Goal: Task Accomplishment & Management: Use online tool/utility

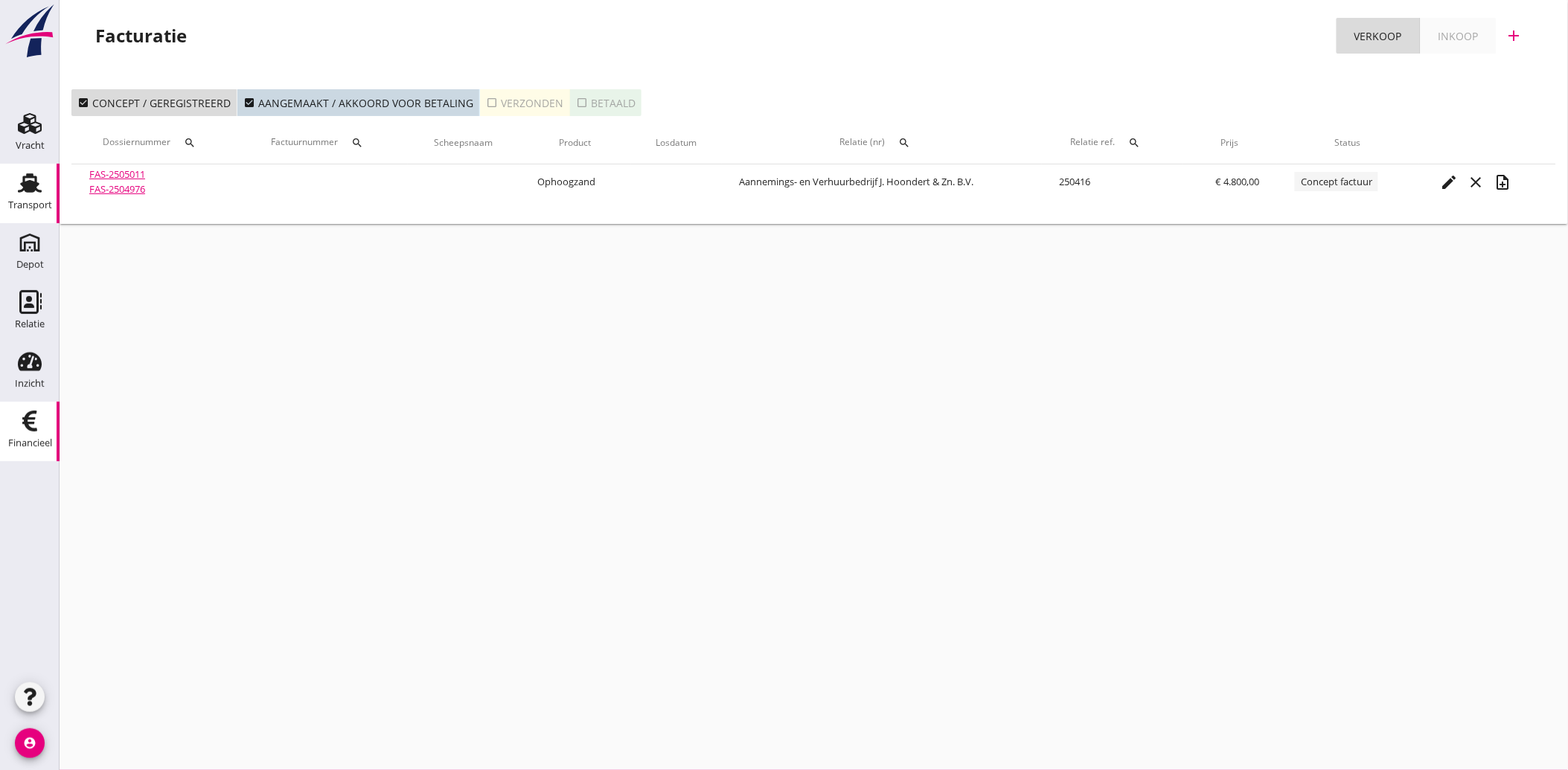
click at [30, 196] on div "Transport" at bounding box center [30, 205] width 44 height 21
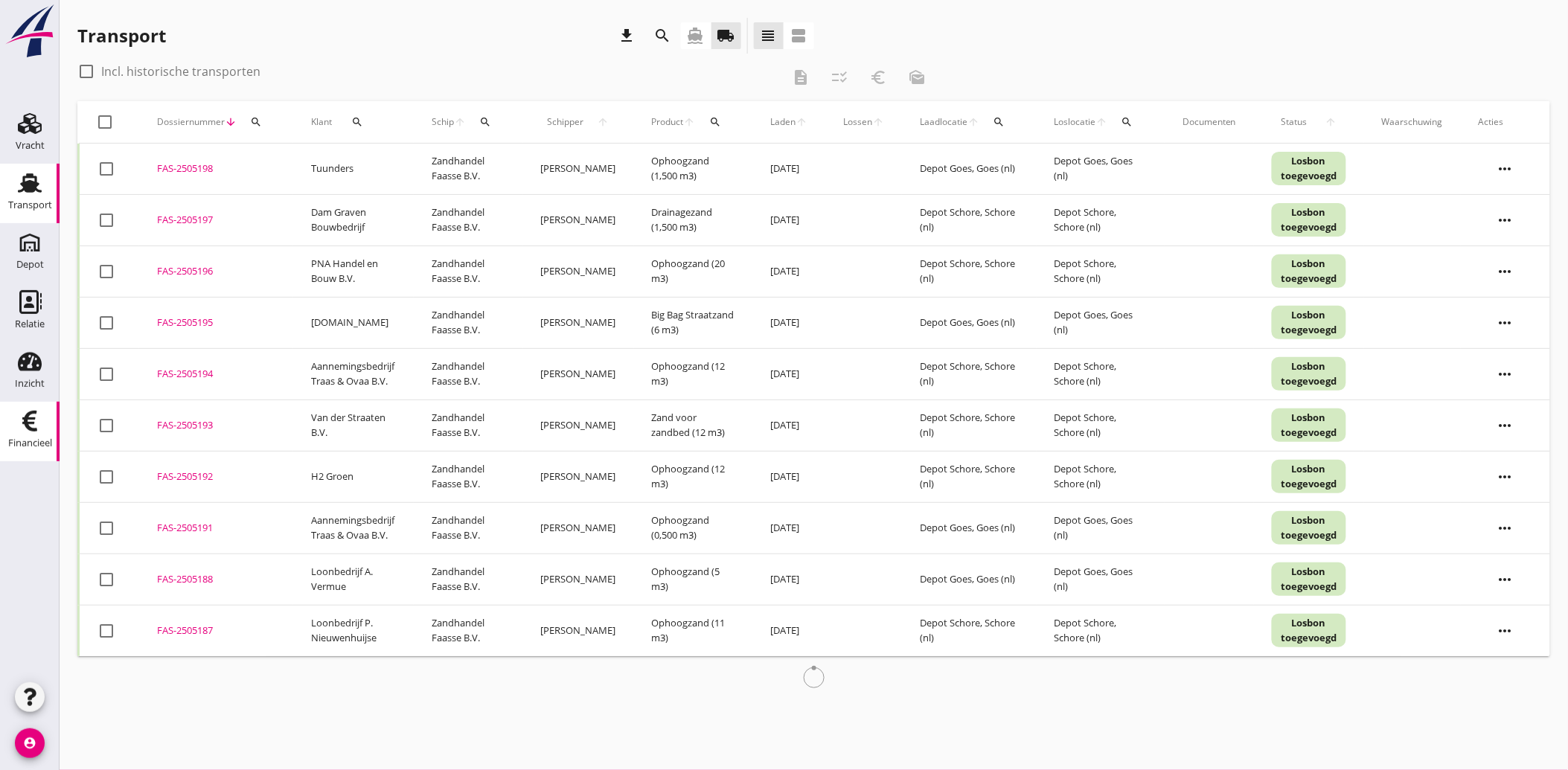
click at [22, 433] on div "Financieel" at bounding box center [30, 443] width 44 height 21
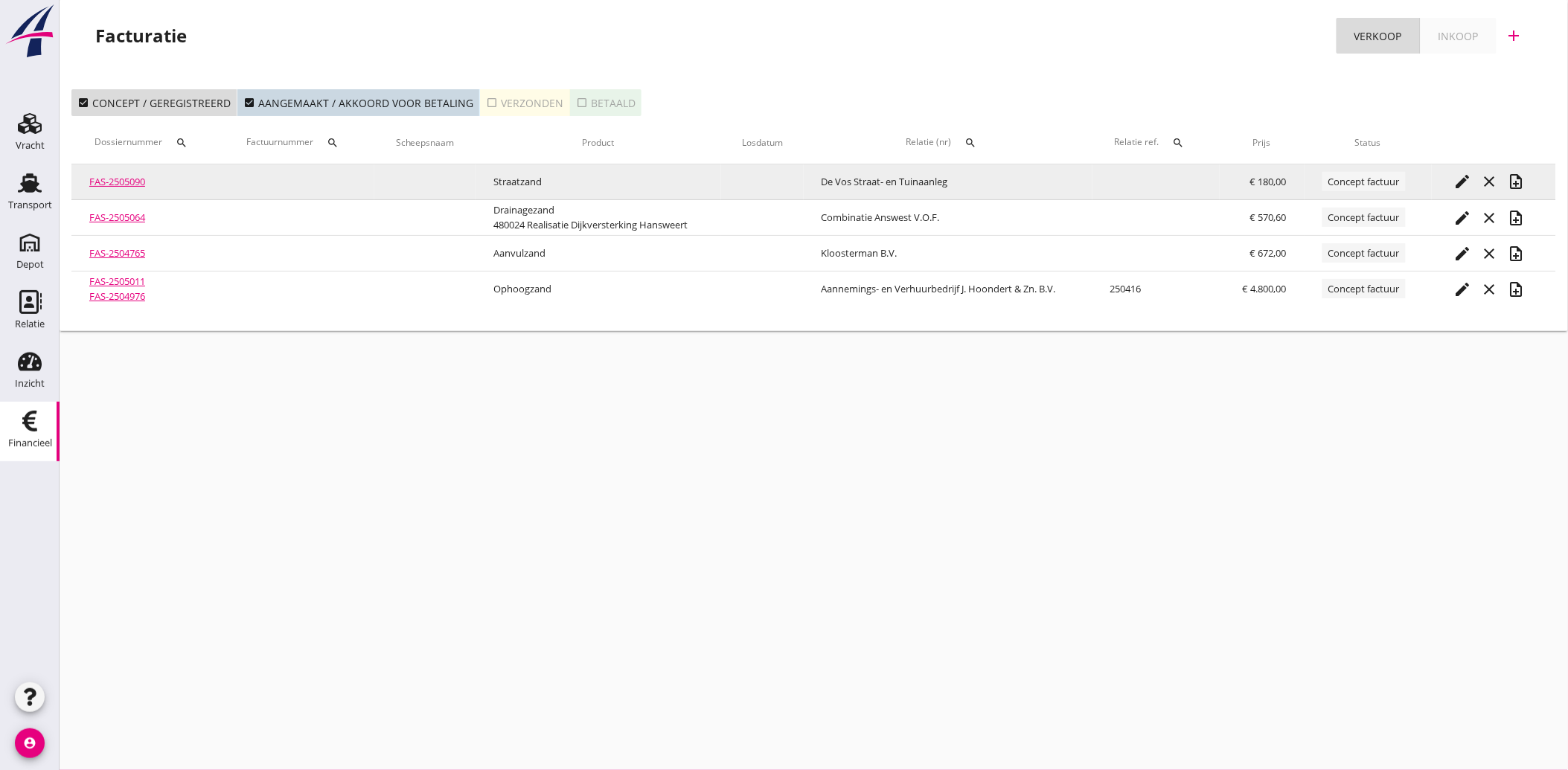
click at [1465, 179] on icon "edit" at bounding box center [1462, 182] width 18 height 18
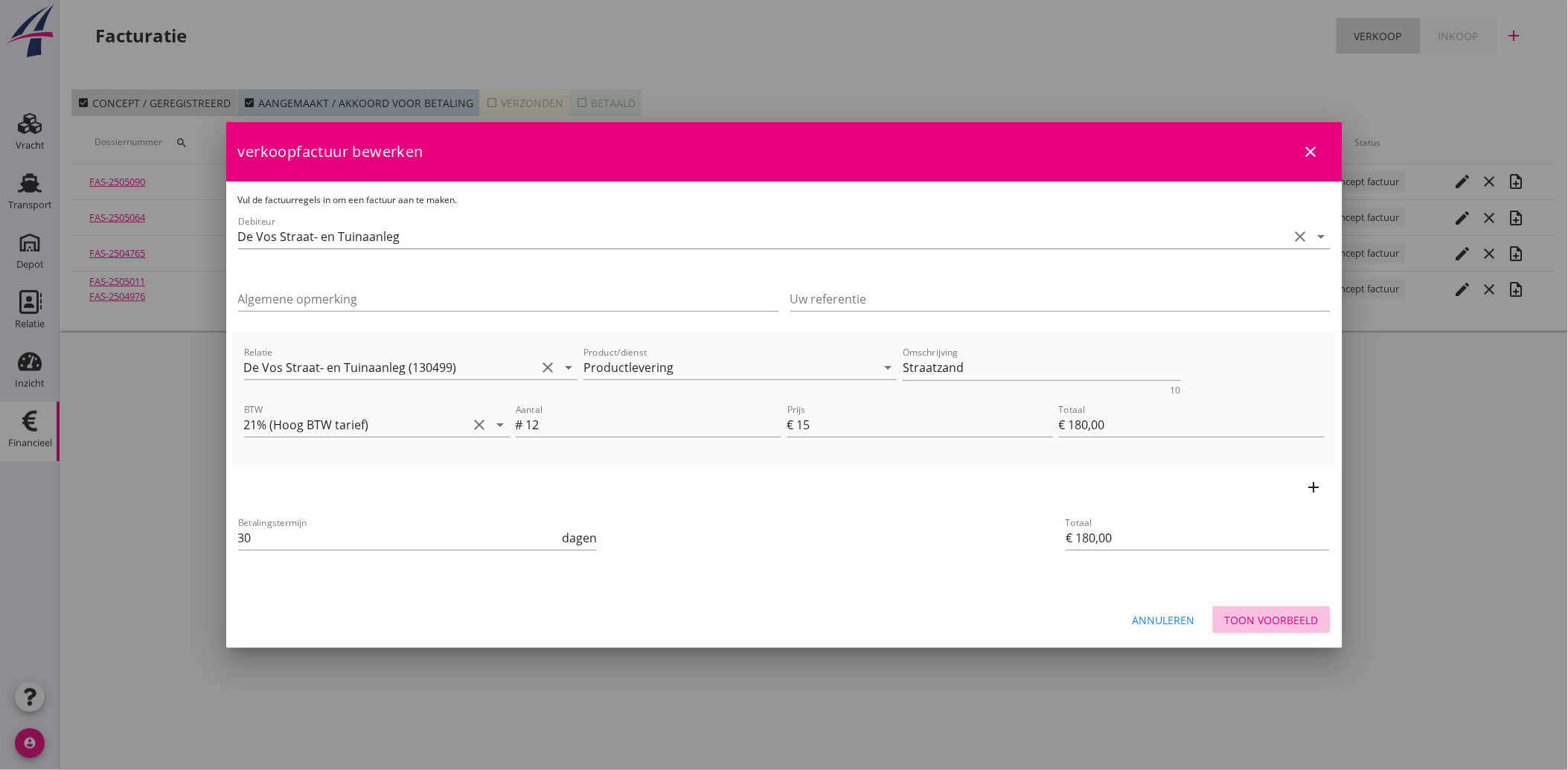
click at [1307, 623] on div "Toon voorbeeld" at bounding box center [1272, 620] width 94 height 16
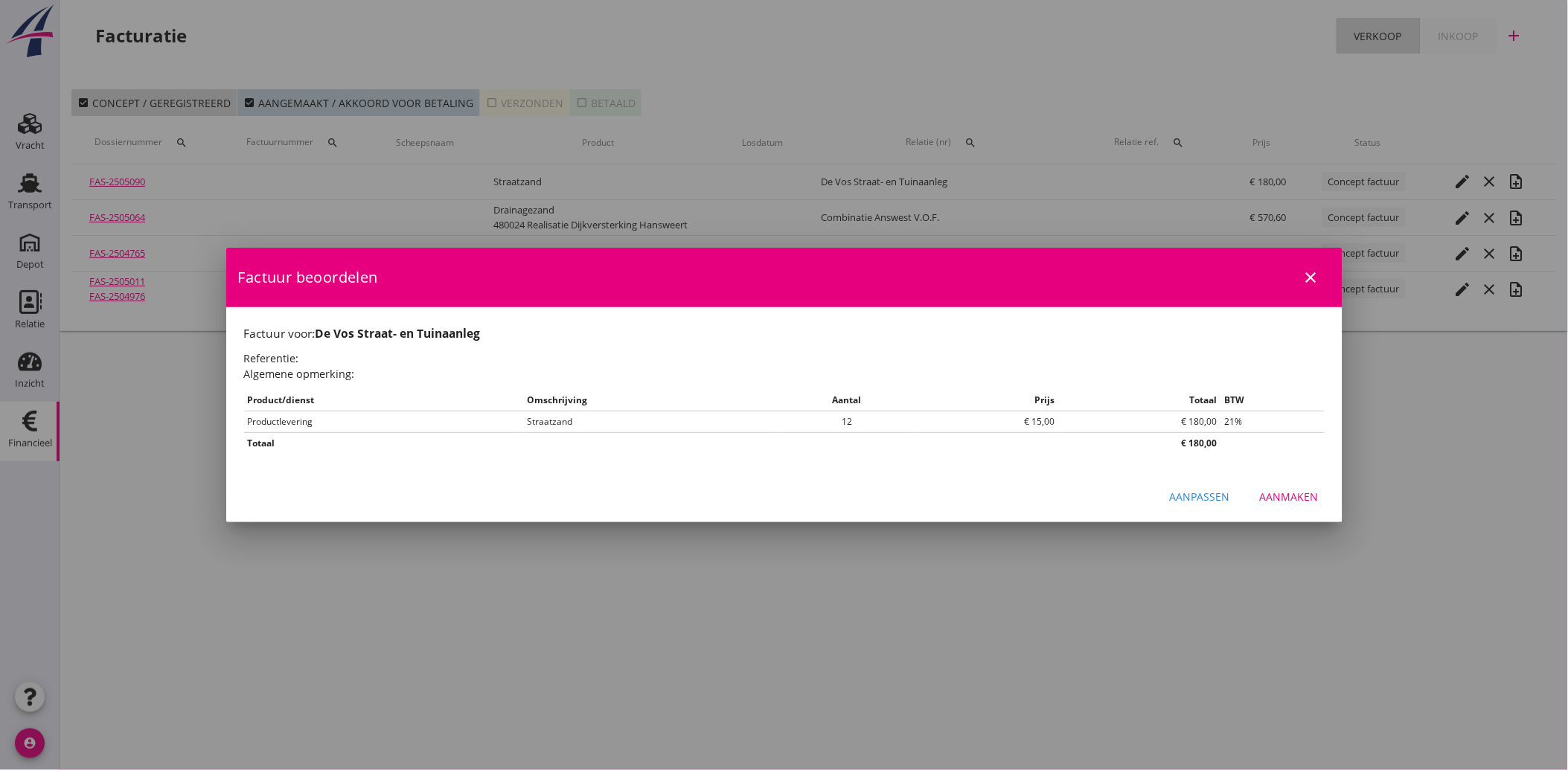
click at [1269, 496] on div "Aanmaken" at bounding box center [1289, 497] width 59 height 16
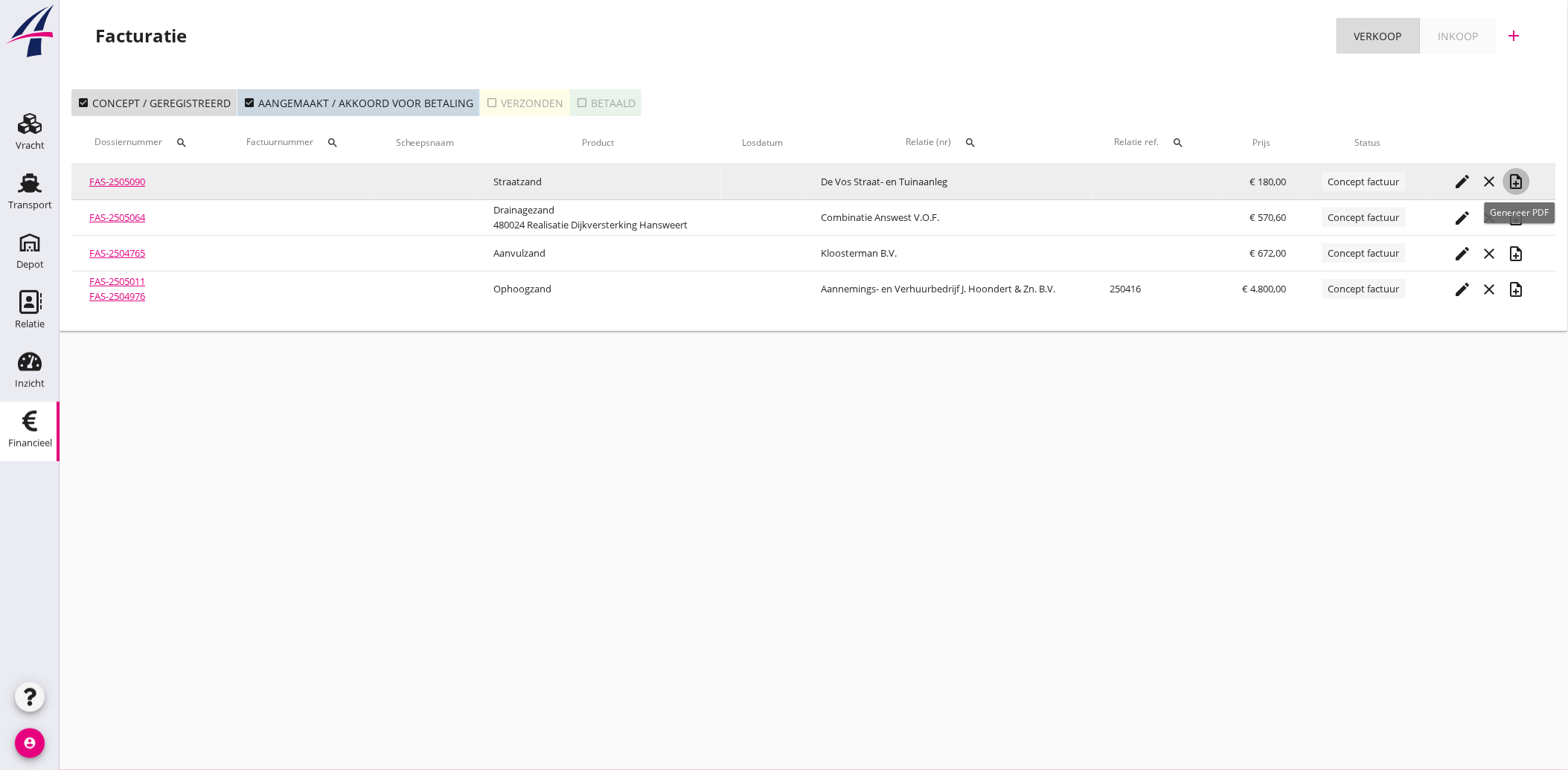
click at [1515, 177] on icon "note_add" at bounding box center [1516, 182] width 18 height 18
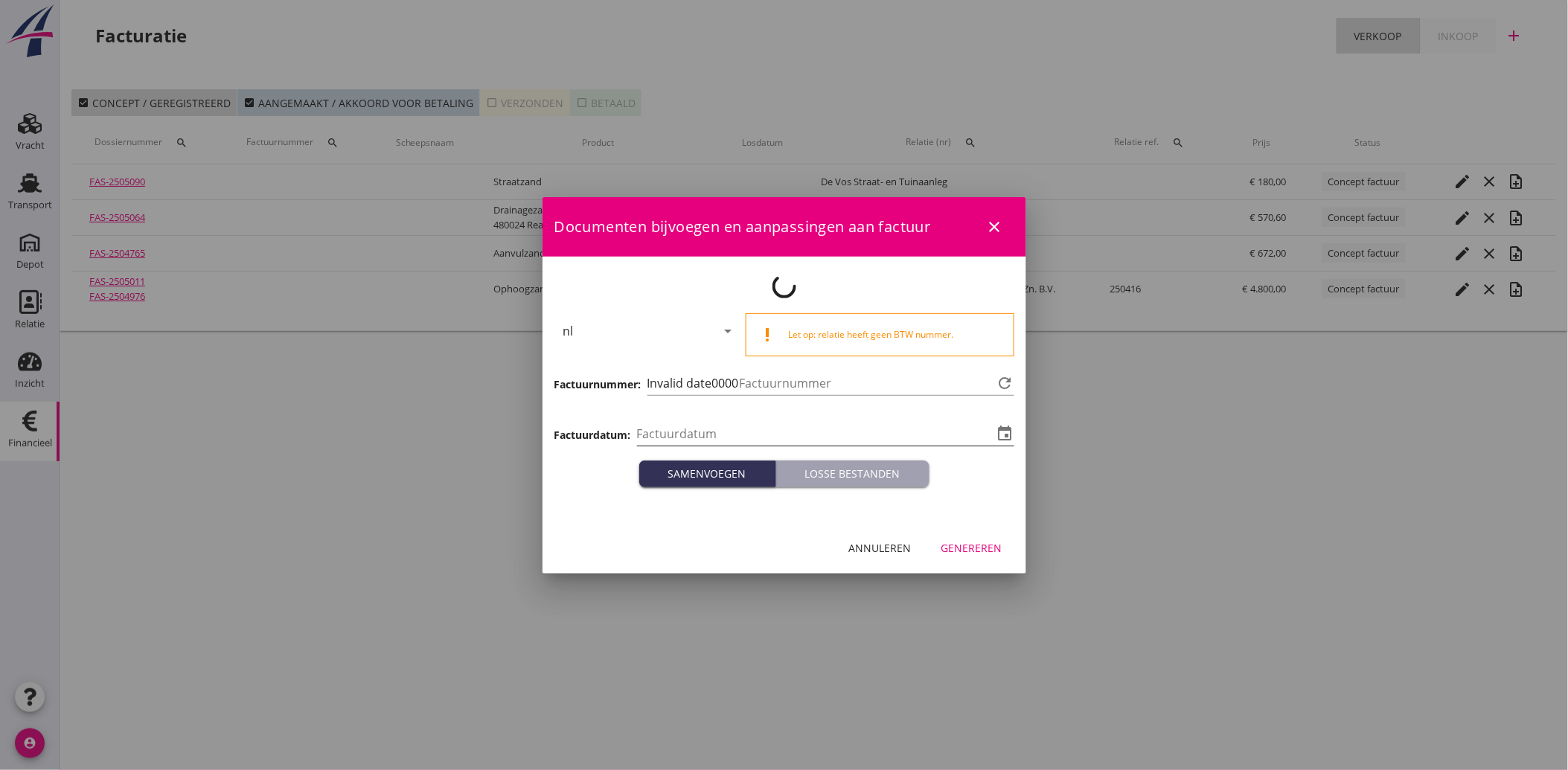
type input "[DATE]"
type input "3637"
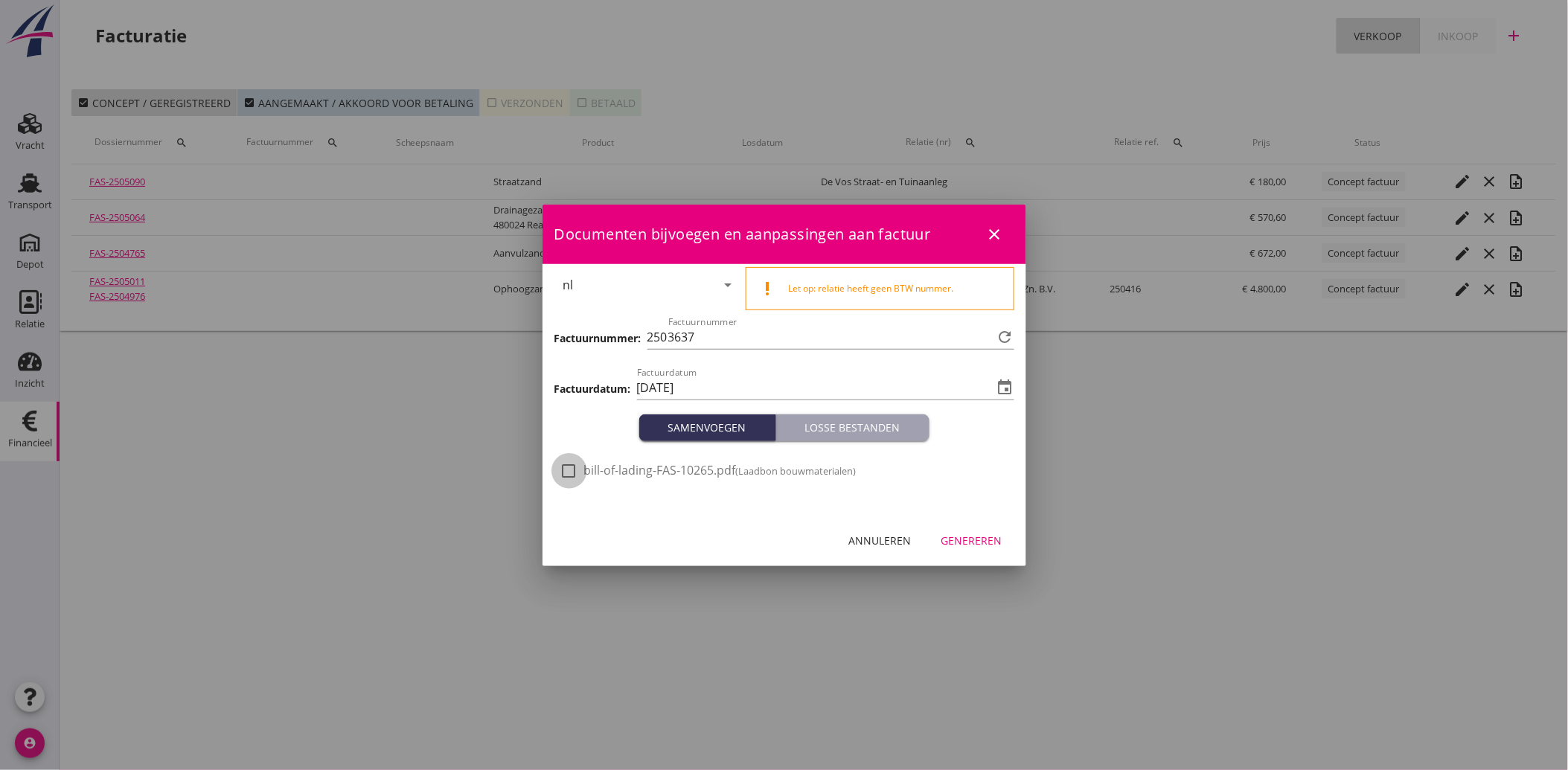
click at [575, 481] on div at bounding box center [568, 471] width 25 height 25
checkbox input "true"
click at [962, 536] on div "Genereren" at bounding box center [971, 541] width 61 height 16
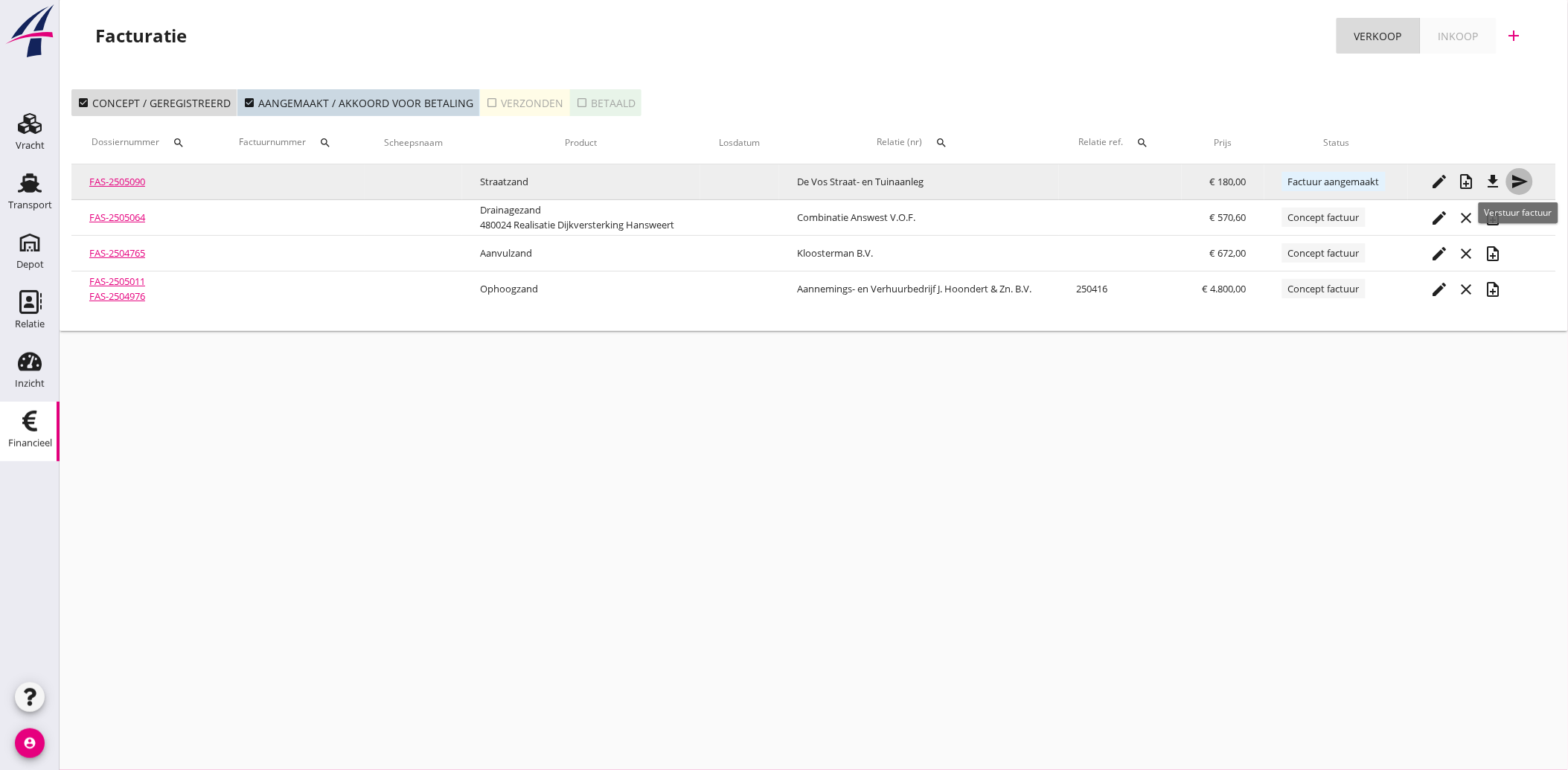
click at [1520, 180] on icon "send" at bounding box center [1519, 182] width 18 height 18
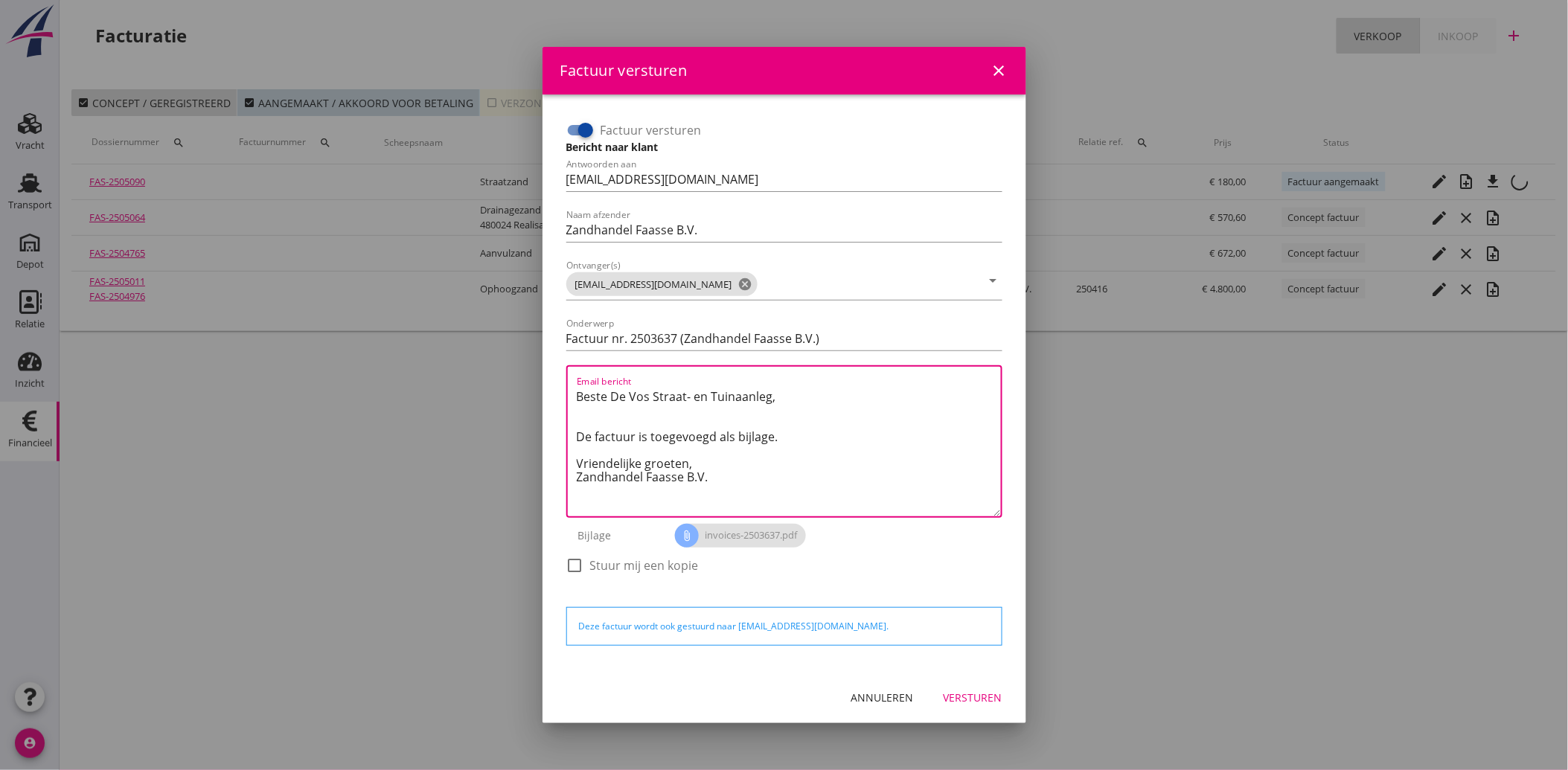
drag, startPoint x: 737, startPoint y: 480, endPoint x: 556, endPoint y: 383, distance: 205.4
click at [556, 383] on div "Factuur versturen Bericht naar klant Antwoorden aan [EMAIL_ADDRESS][DOMAIN_NAME…" at bounding box center [784, 383] width 460 height 554
paste textarea "Geachte heer/mevrouw, Hierbij zenden wij u onze factuur i.v.m. de door ons aan …"
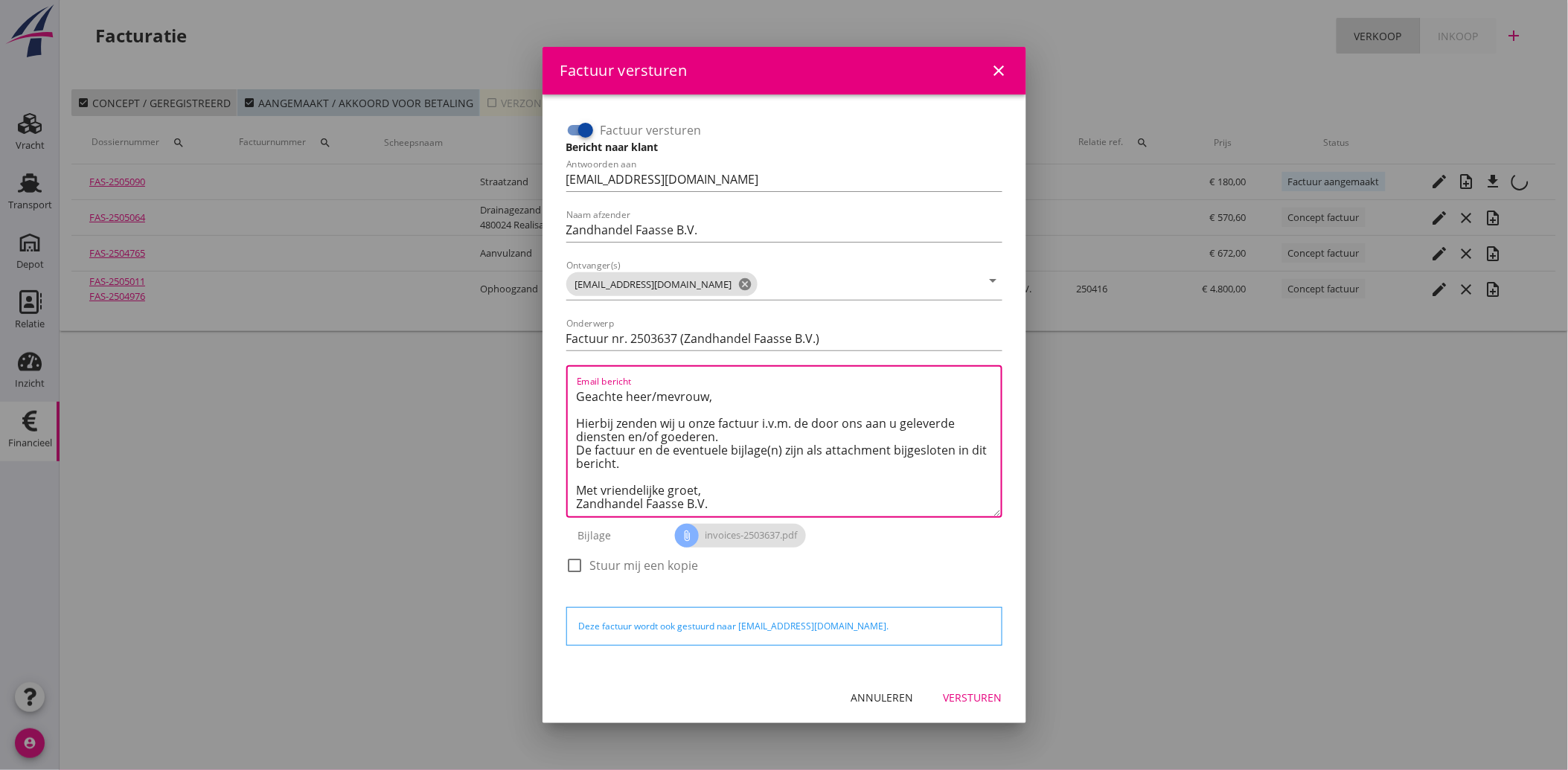
scroll to position [9, 0]
type textarea "Geachte heer/mevrouw, Hierbij zenden wij u onze factuur i.v.m. de door ons aan …"
click at [964, 691] on div "Versturen" at bounding box center [972, 698] width 59 height 16
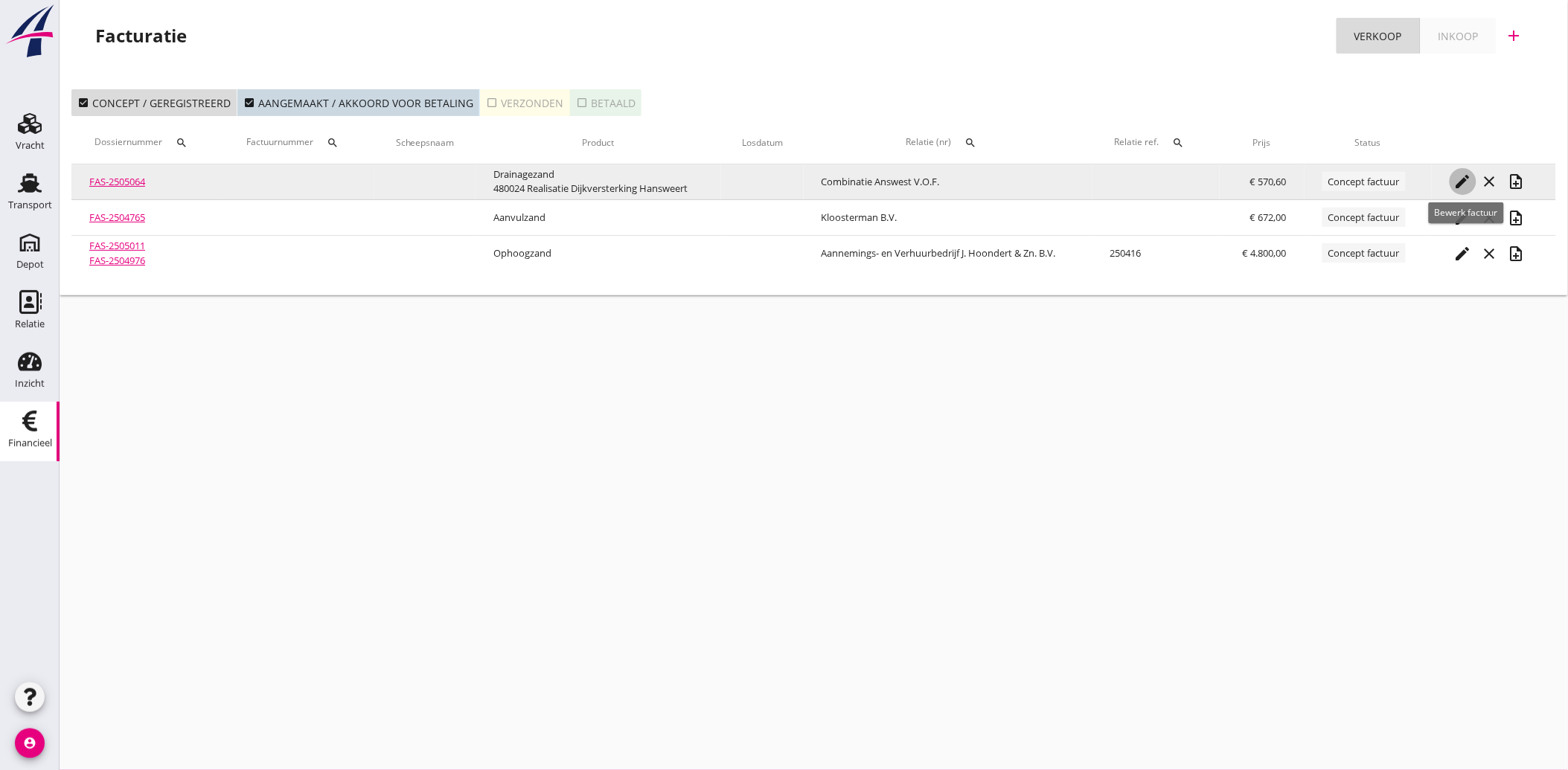
click at [1467, 188] on icon "edit" at bounding box center [1462, 182] width 18 height 18
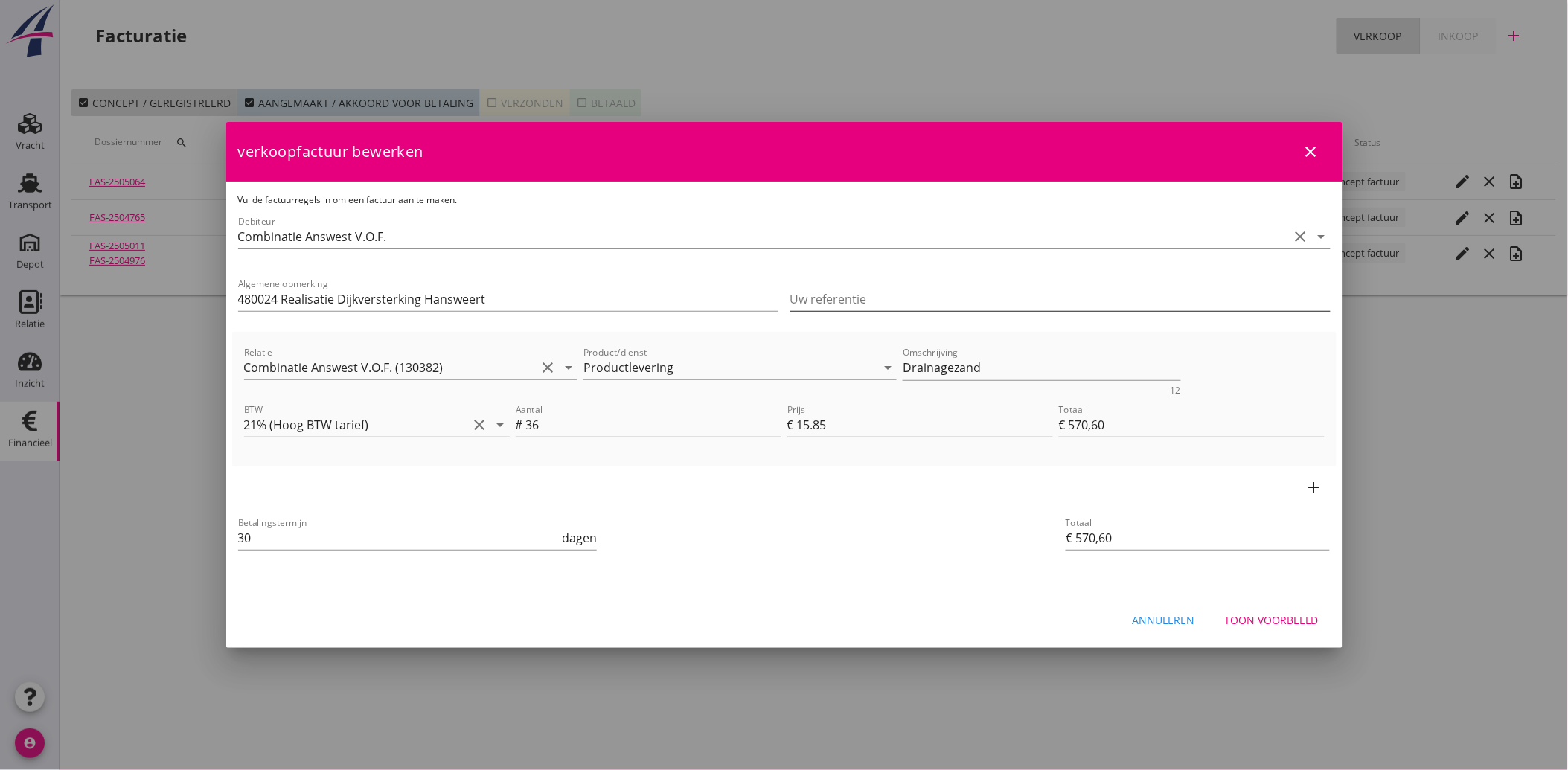
click at [831, 292] on input "Uw referentie" at bounding box center [1061, 299] width 540 height 24
type input "B"
type input "IB2535010"
click at [841, 540] on div "Betalingstermijn 30 dagen" at bounding box center [600, 540] width 730 height 57
click at [283, 301] on input "480024 Realisatie Dijkversterking Hansweert" at bounding box center [508, 299] width 540 height 24
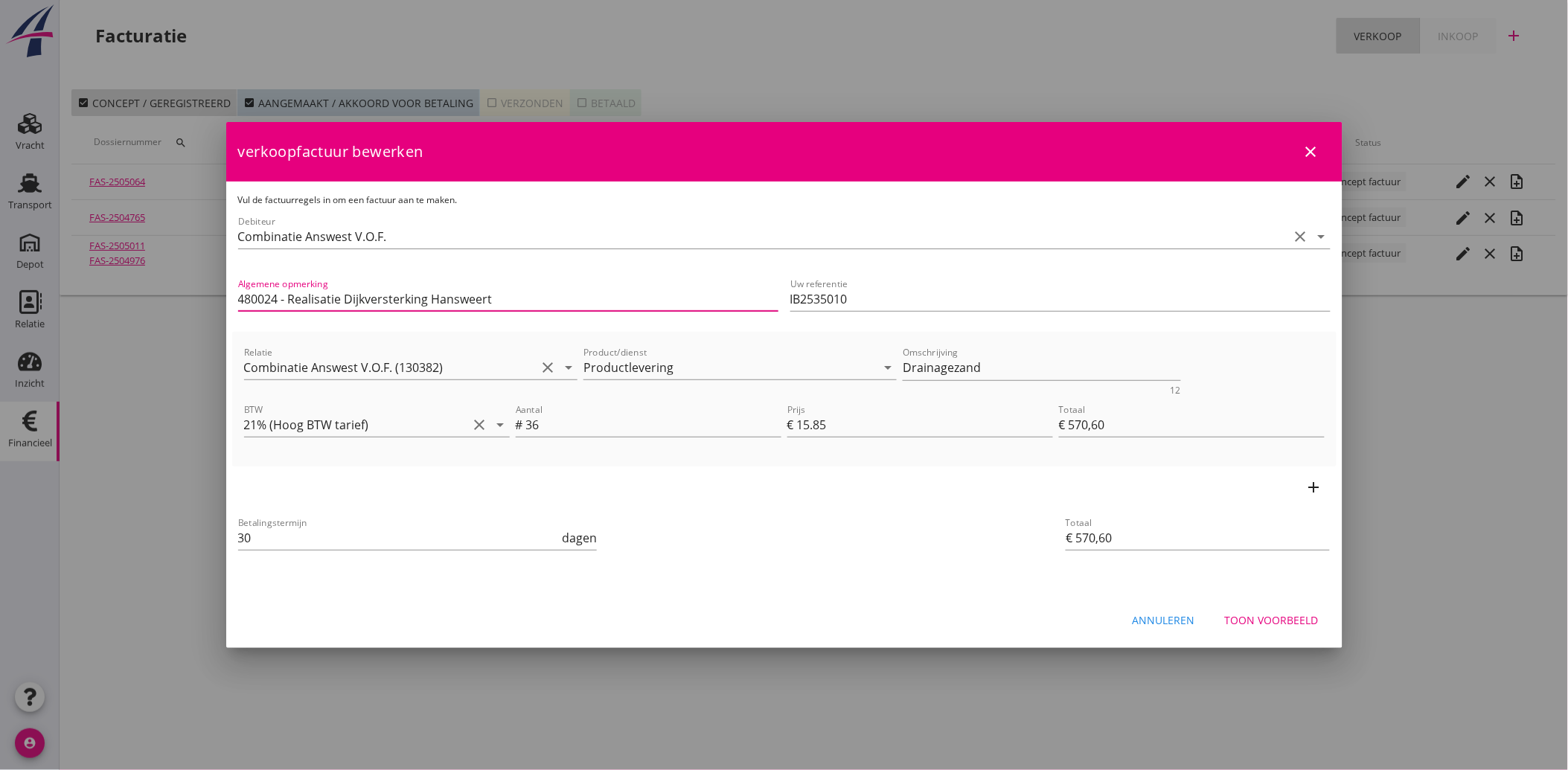
type input "480024 - Realisatie Dijkversterking Hansweert"
click at [1286, 619] on div "Toon voorbeeld" at bounding box center [1272, 620] width 94 height 16
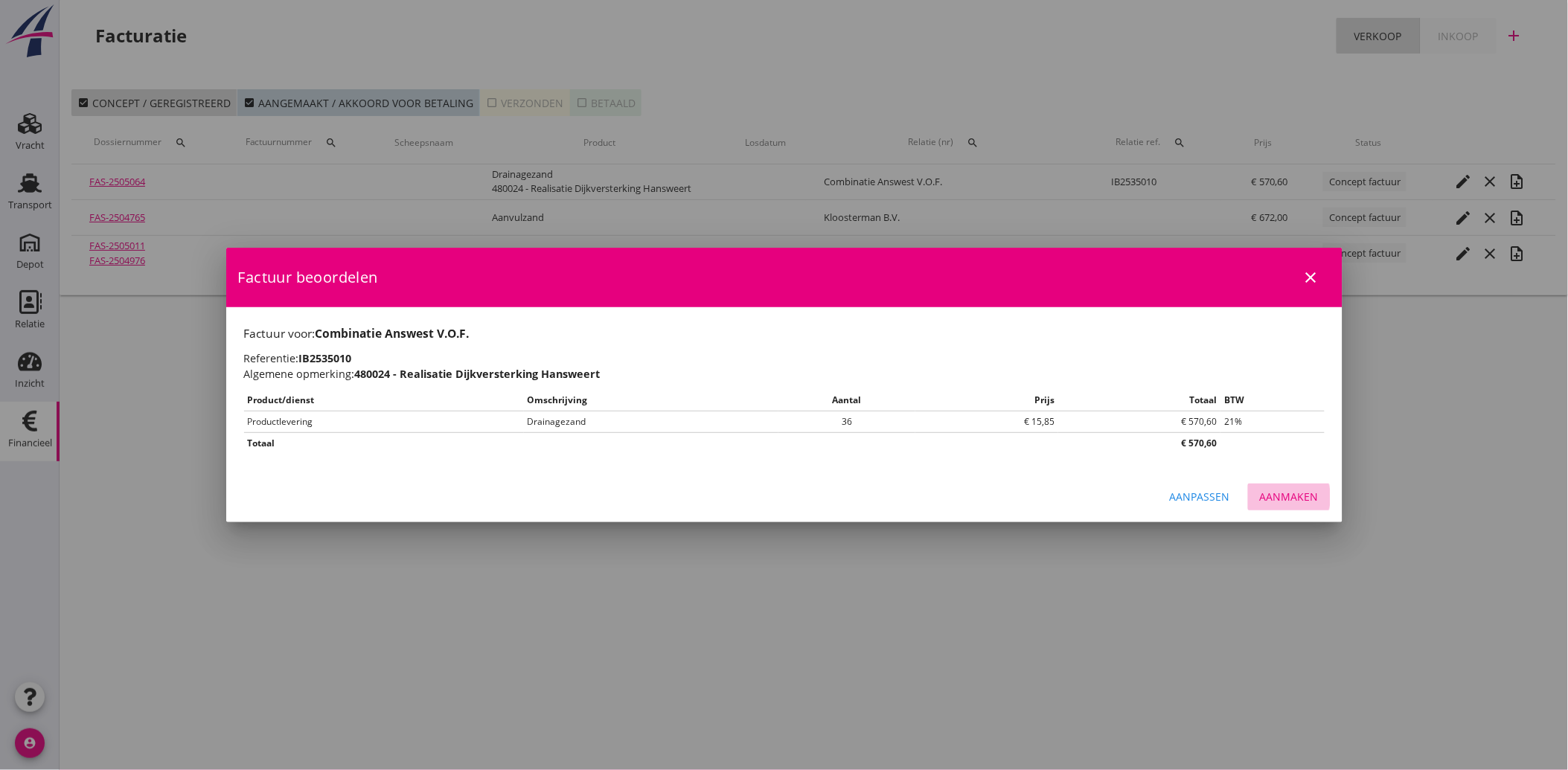
click at [1278, 492] on div "Aanmaken" at bounding box center [1289, 497] width 59 height 16
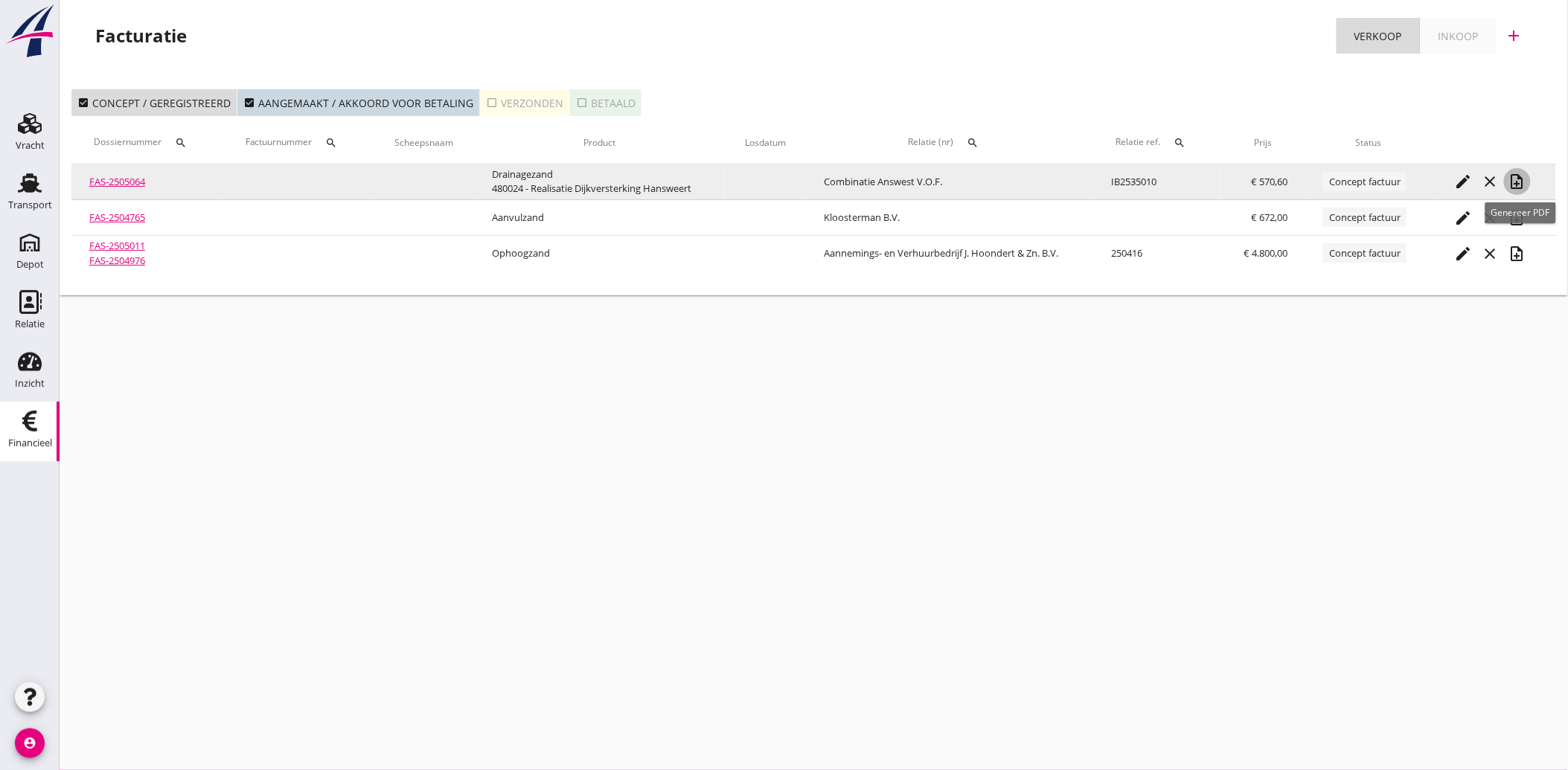
click at [1520, 179] on icon "note_add" at bounding box center [1517, 182] width 18 height 18
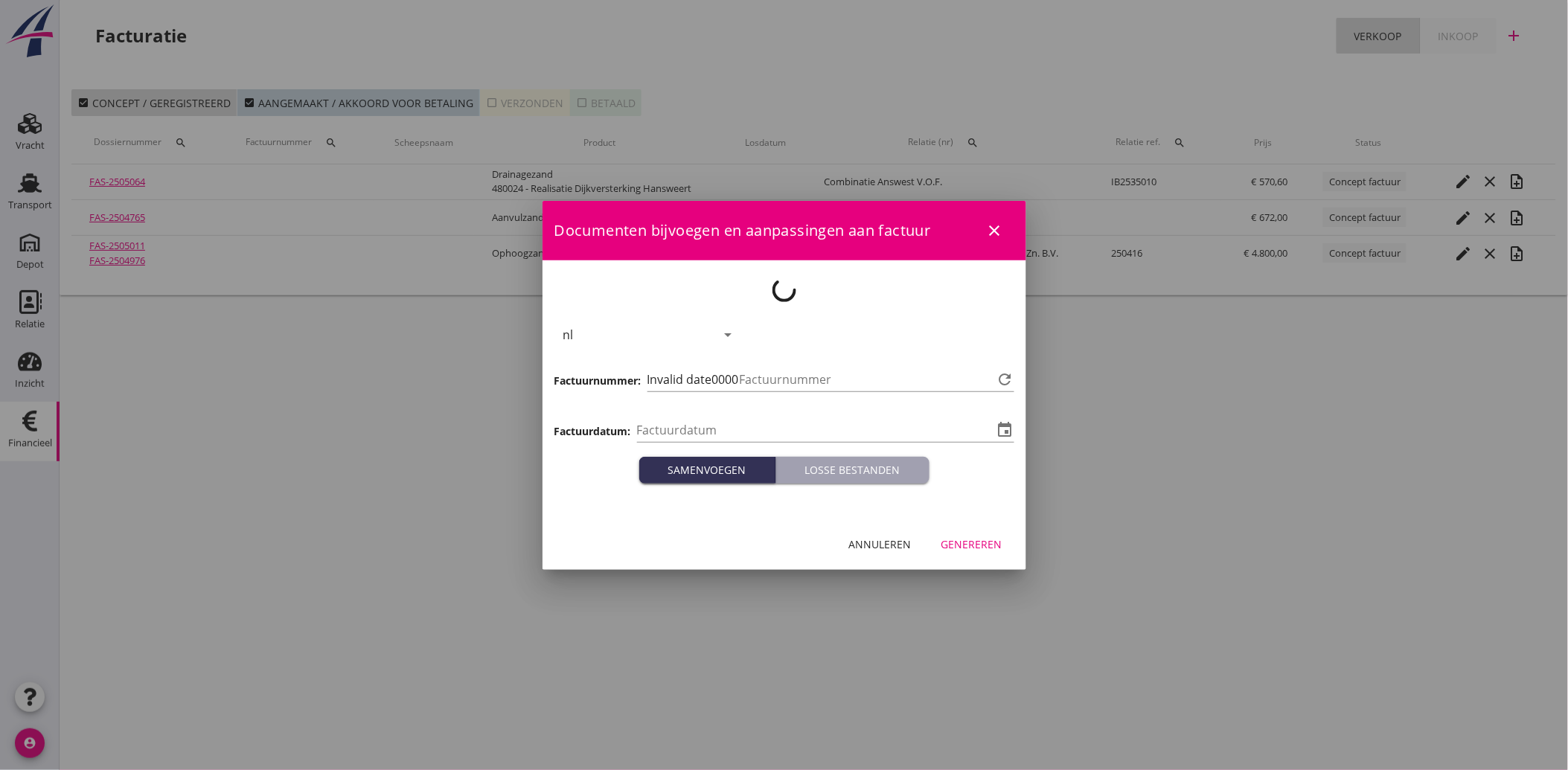
type input "[DATE]"
type input "3638"
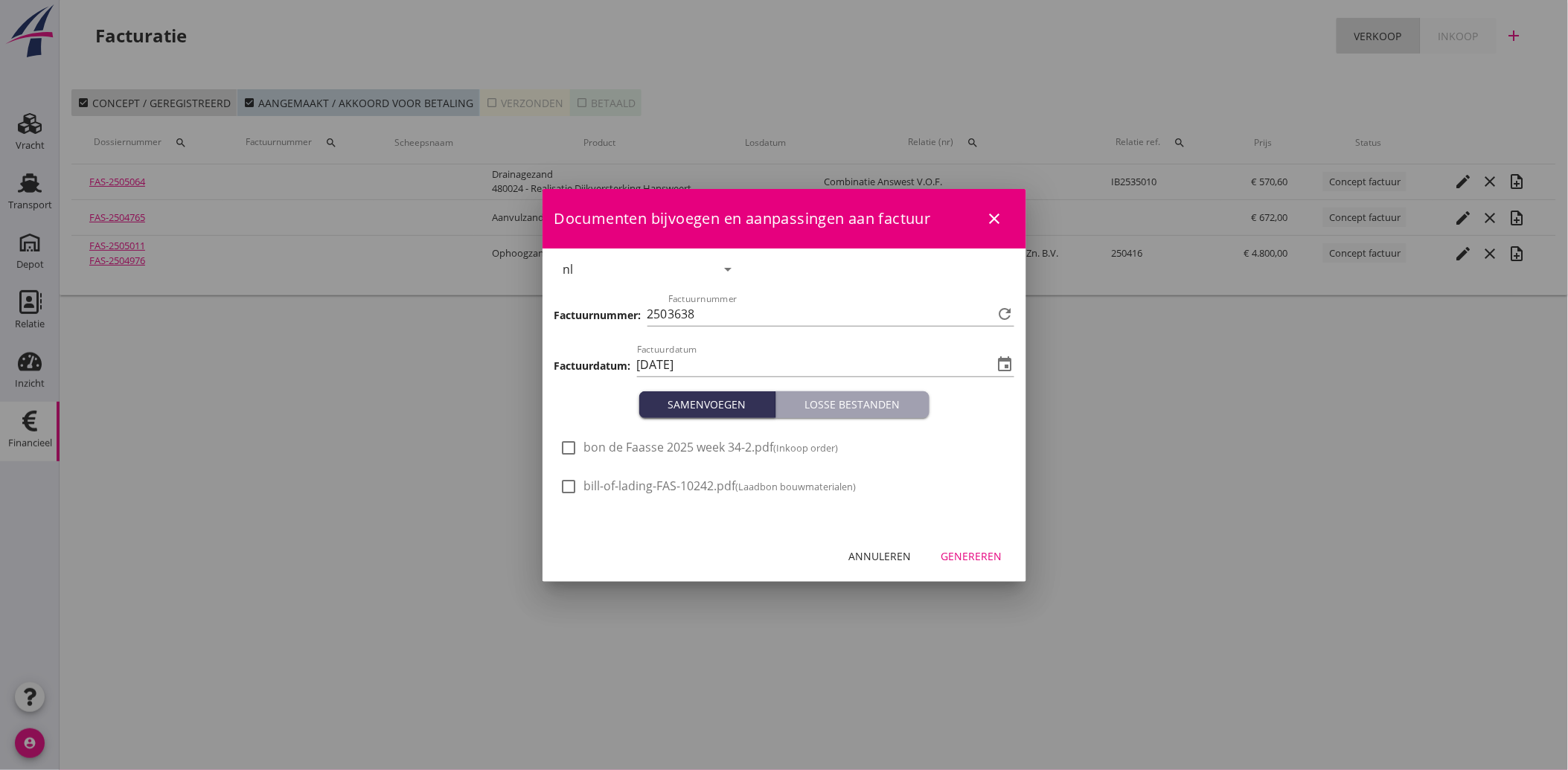
click at [722, 451] on span "bon de Faasse 2025 week 34-2.pdf (Inkoop order)" at bounding box center [711, 448] width 254 height 16
checkbox input "true"
click at [978, 557] on div "Genereren" at bounding box center [971, 557] width 61 height 16
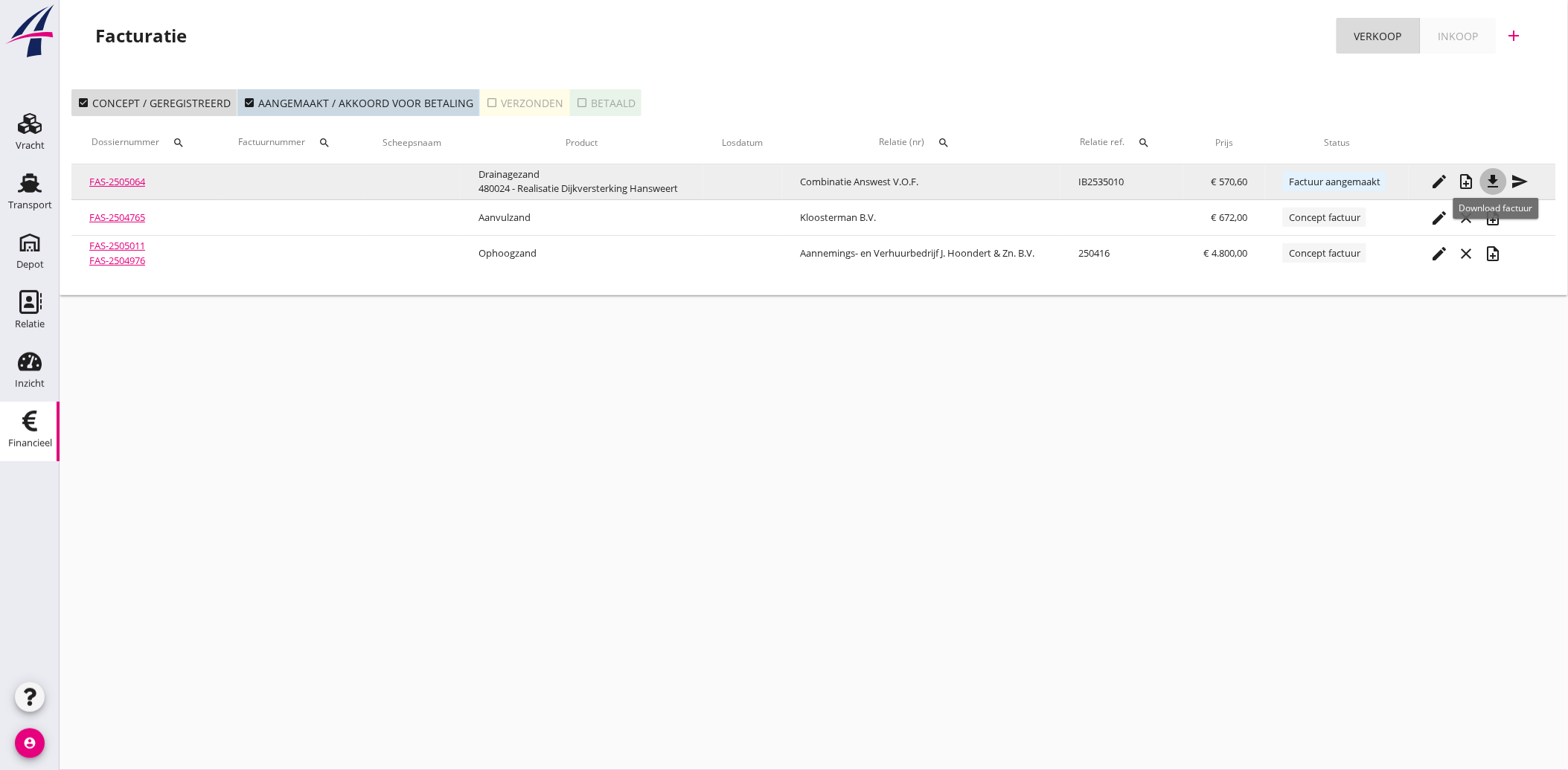
click at [1499, 180] on icon "file_download" at bounding box center [1493, 182] width 18 height 18
click at [1515, 183] on icon "send" at bounding box center [1520, 182] width 18 height 18
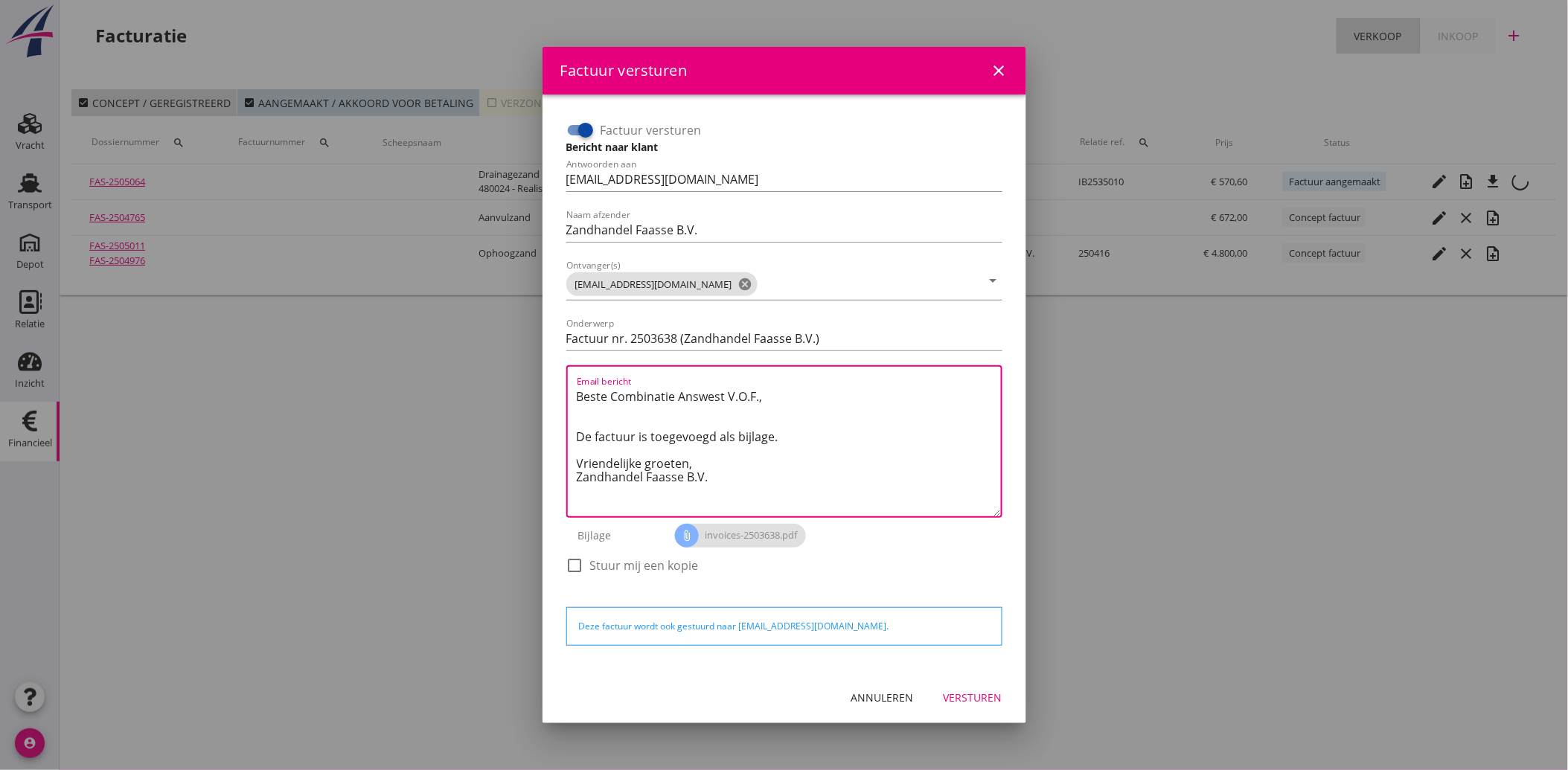
drag, startPoint x: 723, startPoint y: 479, endPoint x: 567, endPoint y: 392, distance: 178.6
click at [566, 391] on div "Email bericht Beste Combinatie Answest V.O.F., De factuur is toegevoegd als bij…" at bounding box center [784, 441] width 436 height 153
paste textarea "Geachte heer/mevrouw, Hierbij zenden wij u onze factuur i.v.m. de door ons aan …"
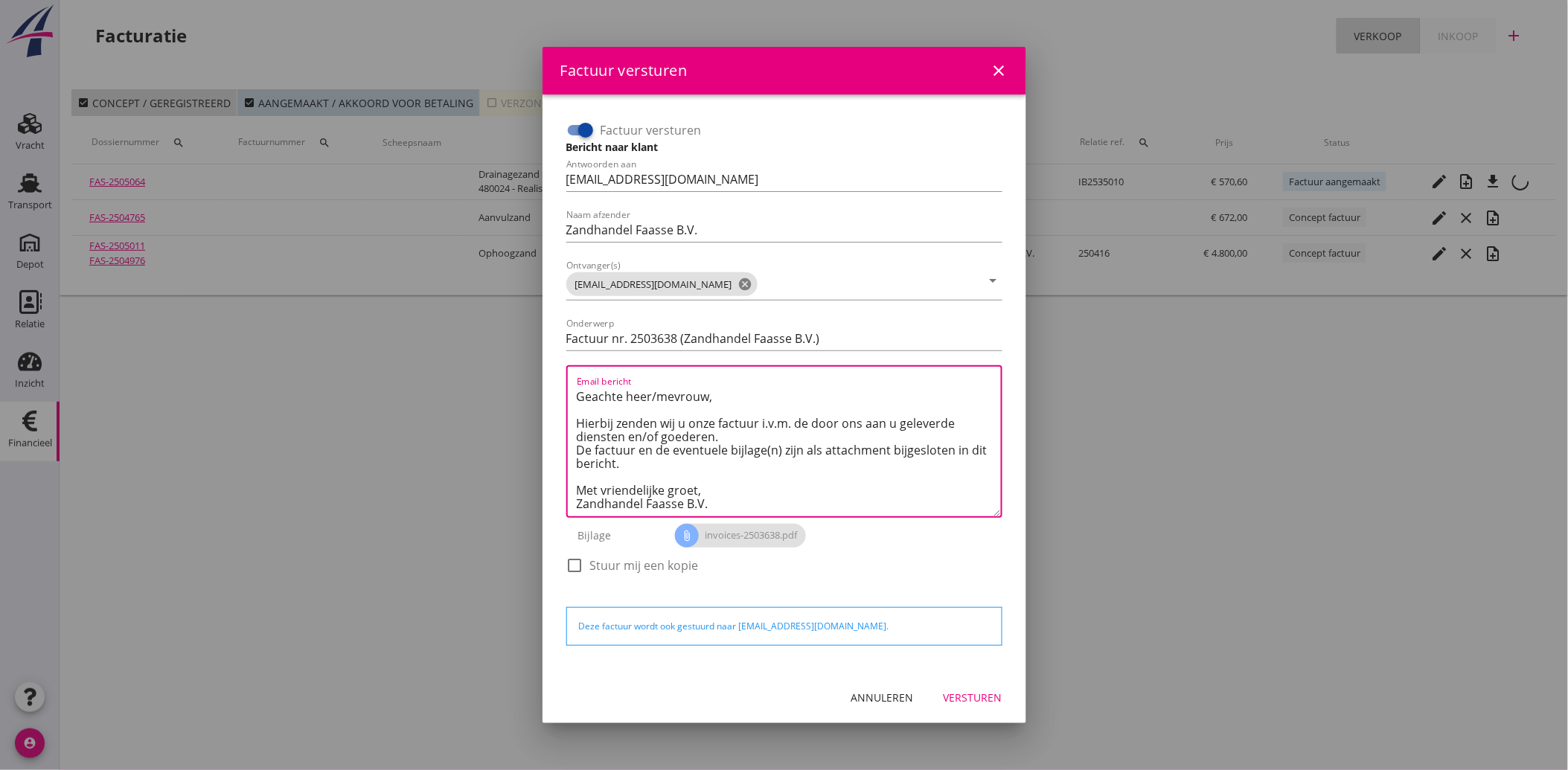
type textarea "Geachte heer/mevrouw, Hierbij zenden wij u onze factuur i.v.m. de door ons aan …"
click at [988, 685] on button "Versturen" at bounding box center [972, 698] width 83 height 27
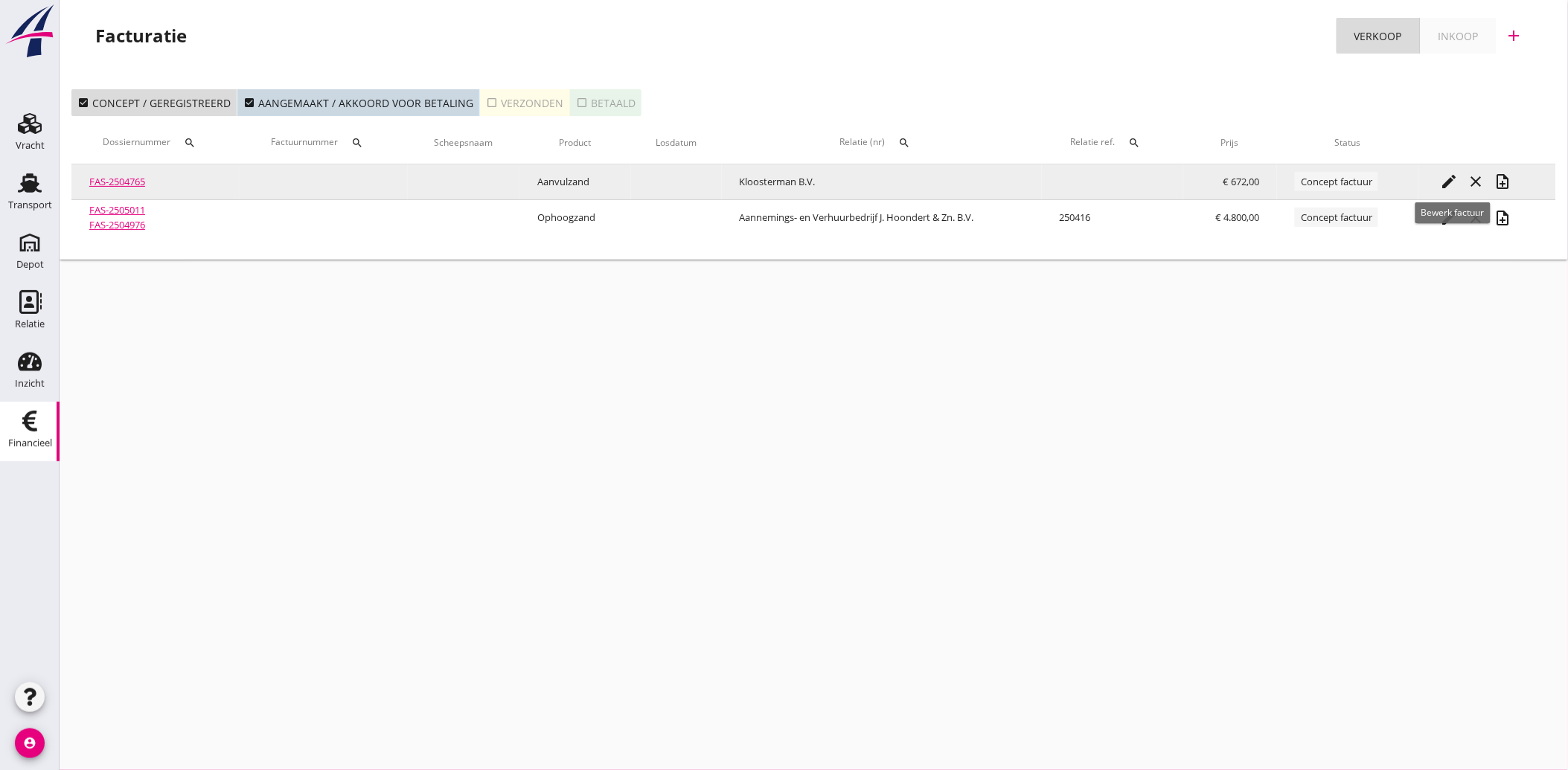
click at [1452, 180] on icon "edit" at bounding box center [1449, 182] width 18 height 18
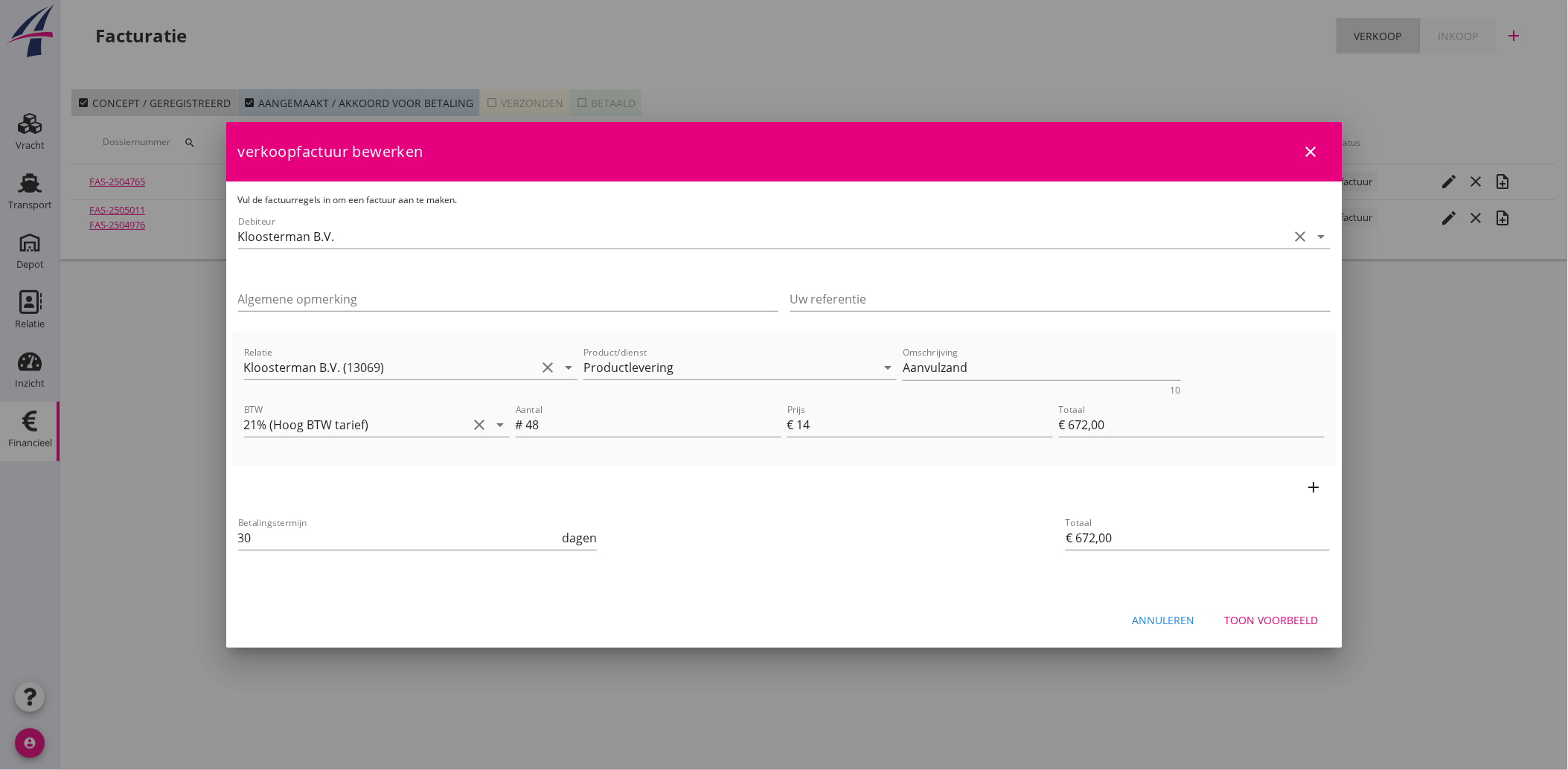
click at [1284, 620] on div "Toon voorbeeld" at bounding box center [1272, 620] width 94 height 16
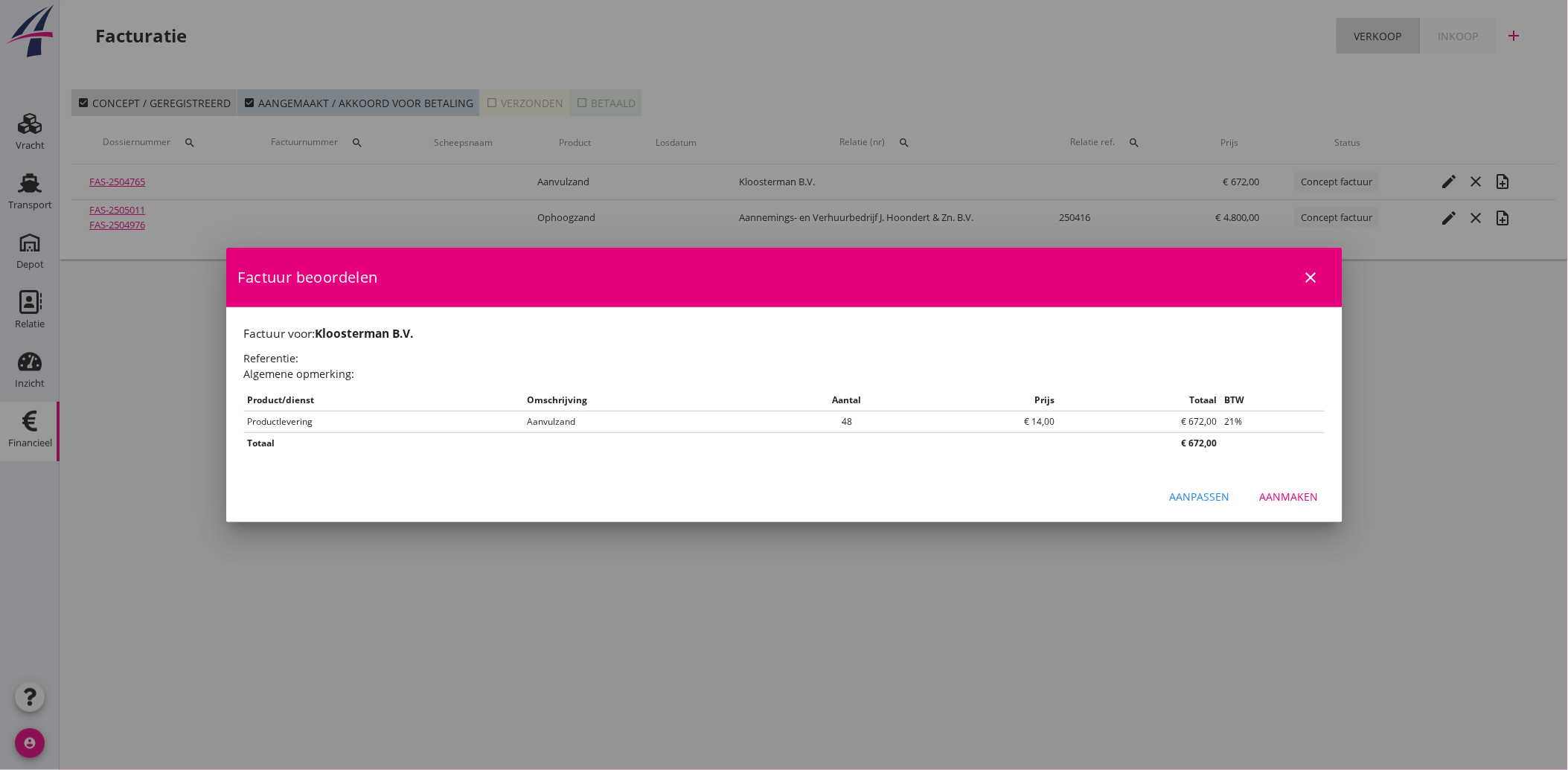
click at [1280, 494] on div "Aanmaken" at bounding box center [1289, 497] width 59 height 16
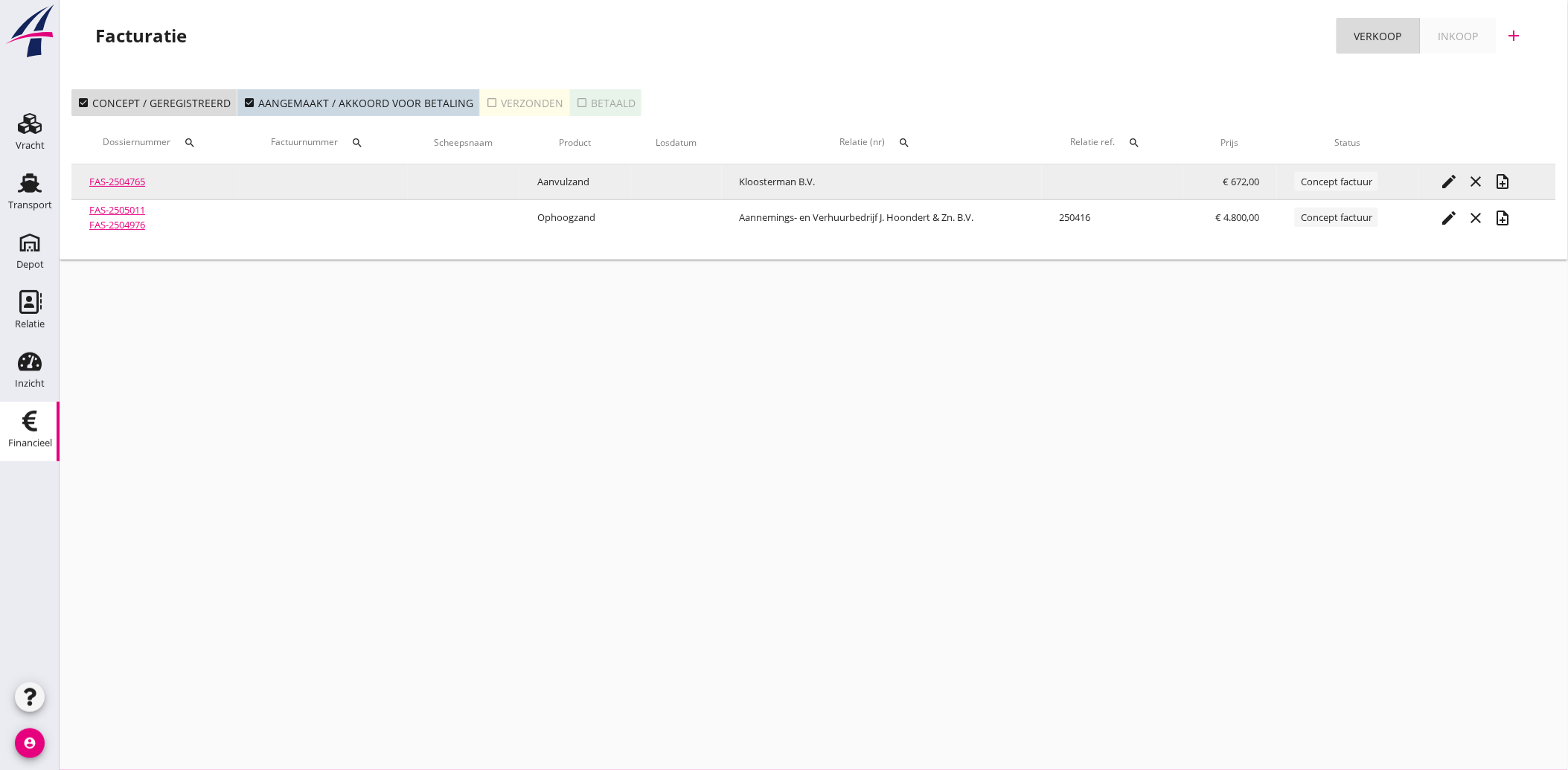
click at [1448, 180] on icon "edit" at bounding box center [1449, 182] width 18 height 18
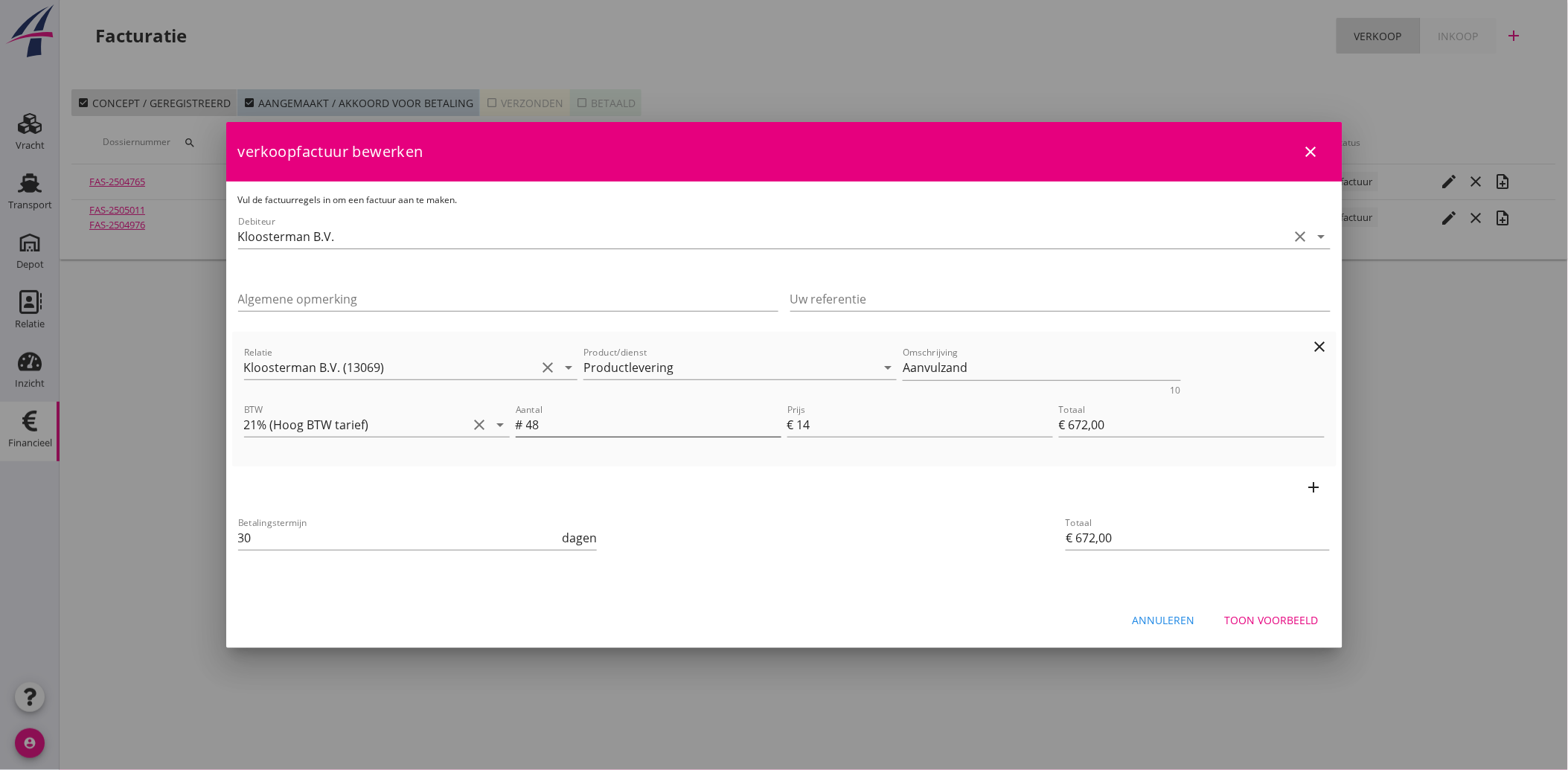
click at [533, 420] on input "48" at bounding box center [654, 425] width 255 height 24
type input "4"
type input "€ 56,00"
type input "€ 0,00"
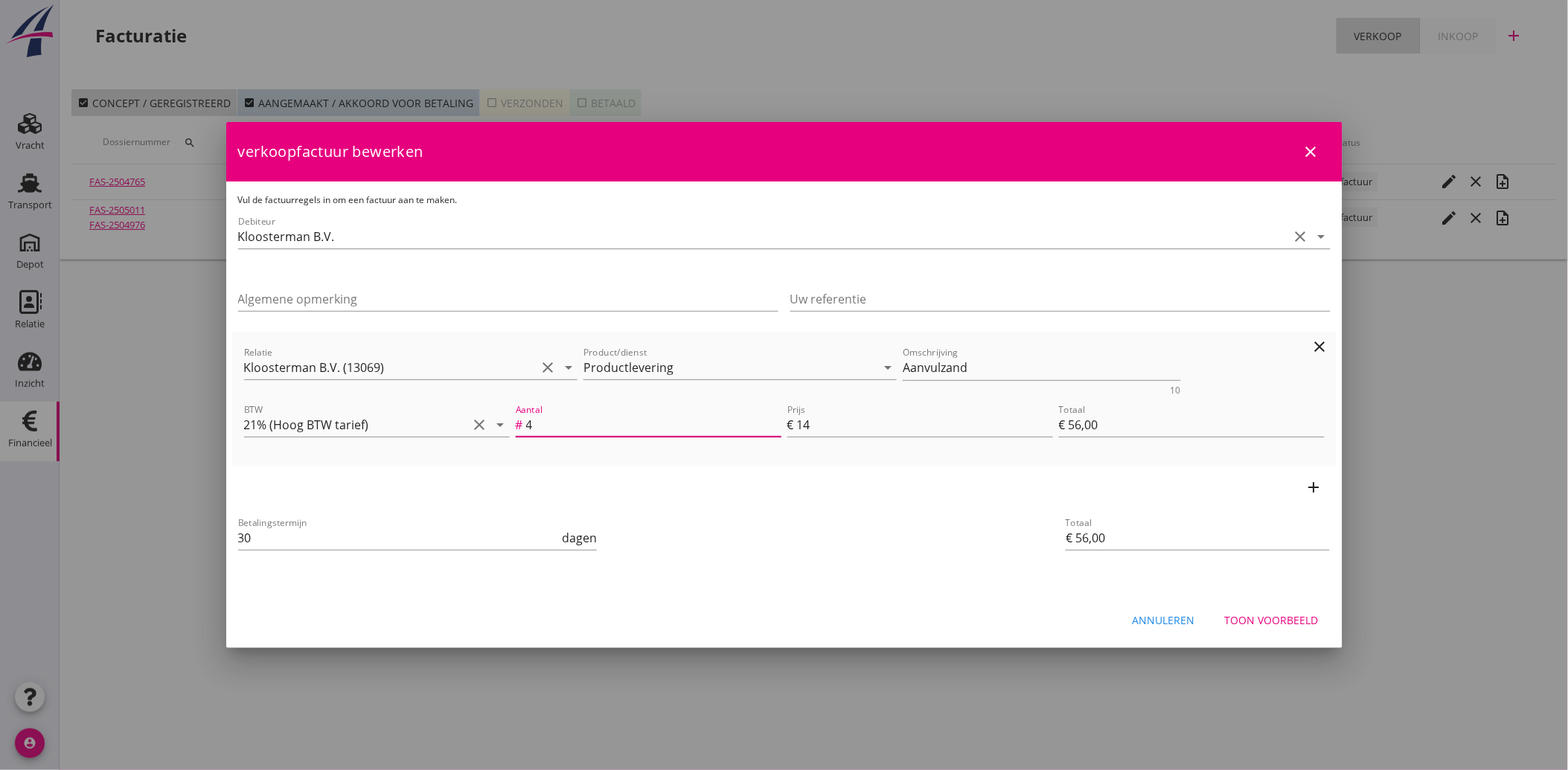
type input "€ 0,00"
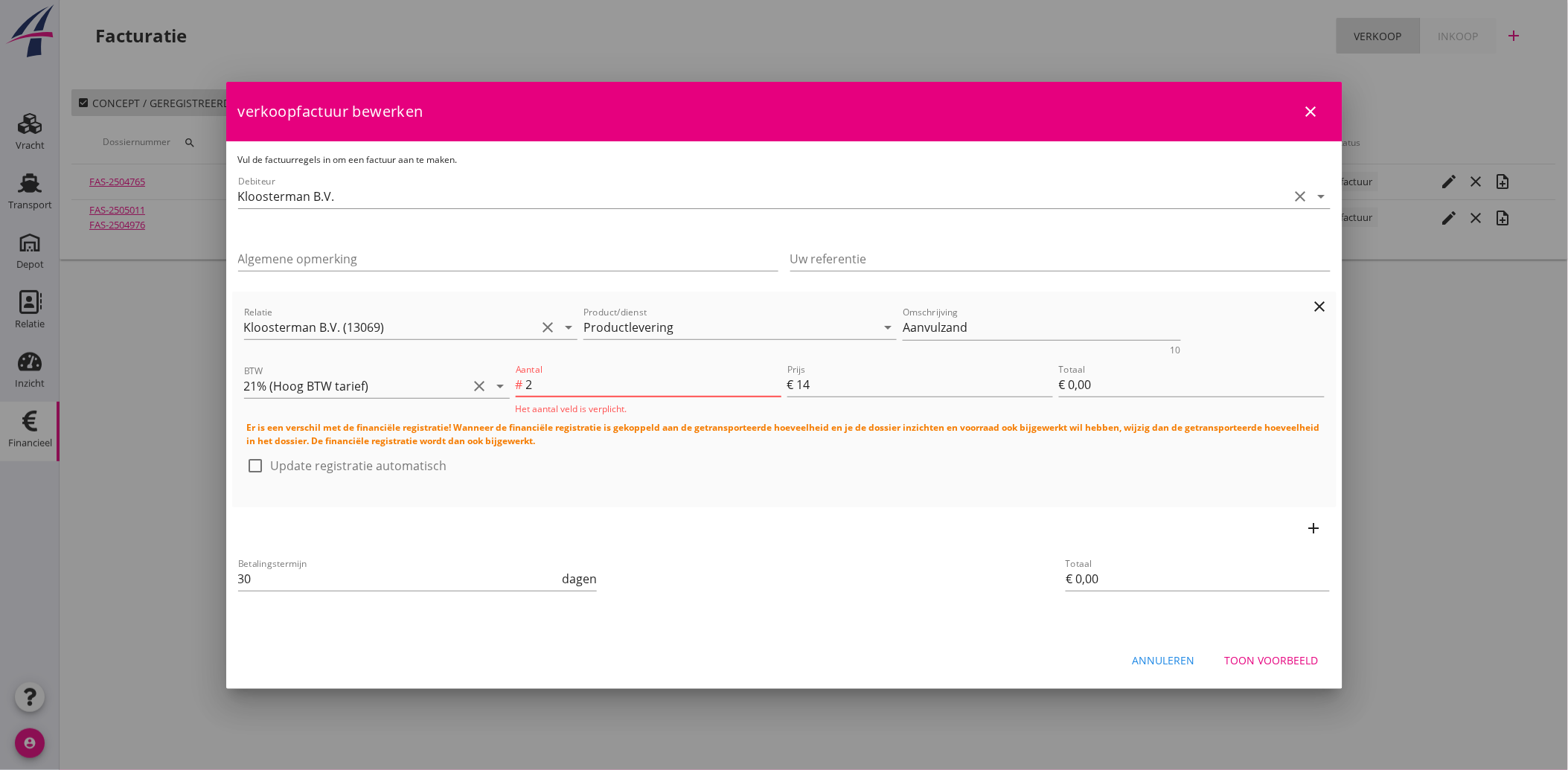
type input "20"
type input "€ 280,00"
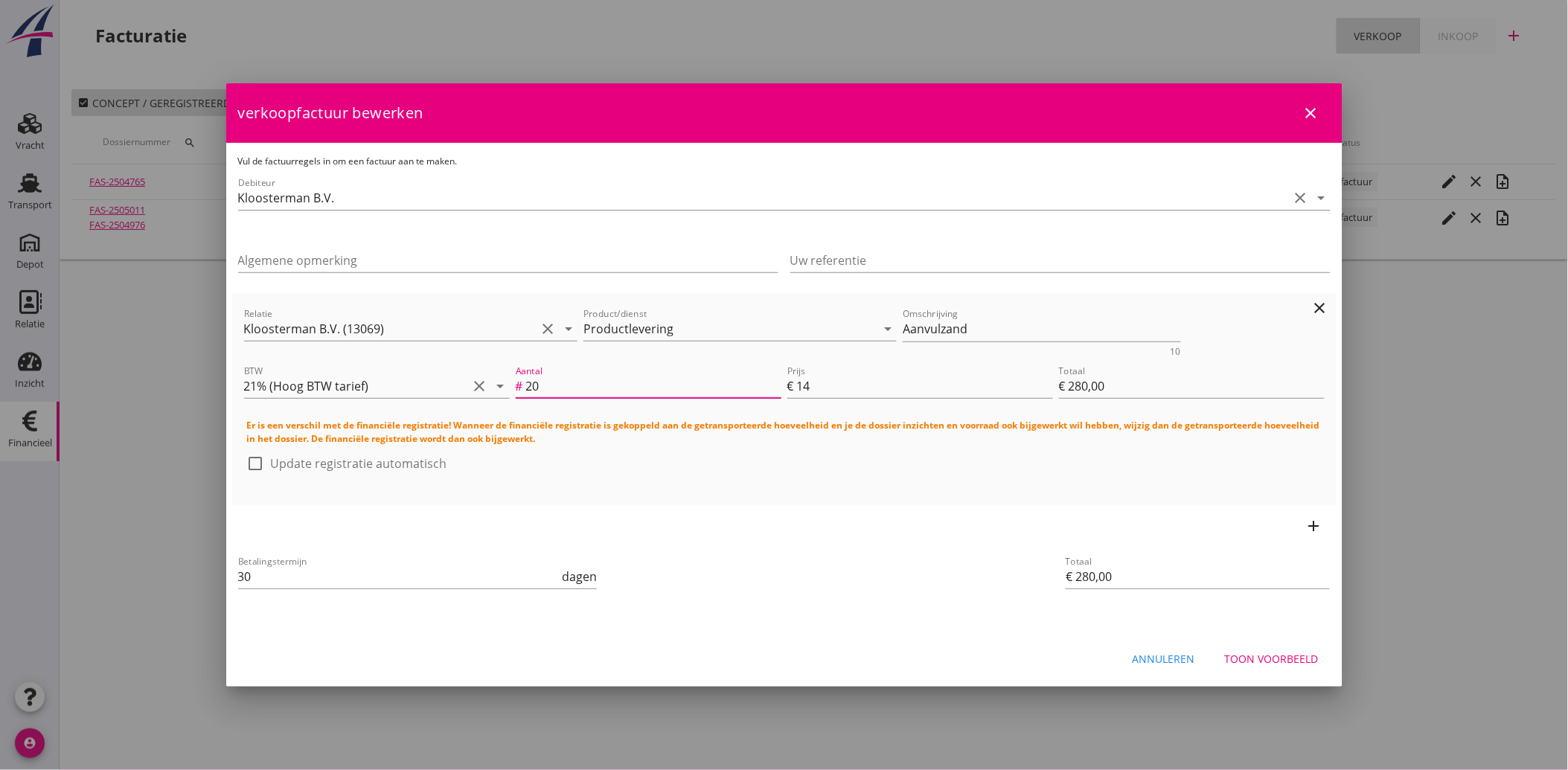
type input "20"
click at [1175, 651] on div "Annuleren" at bounding box center [1163, 659] width 63 height 16
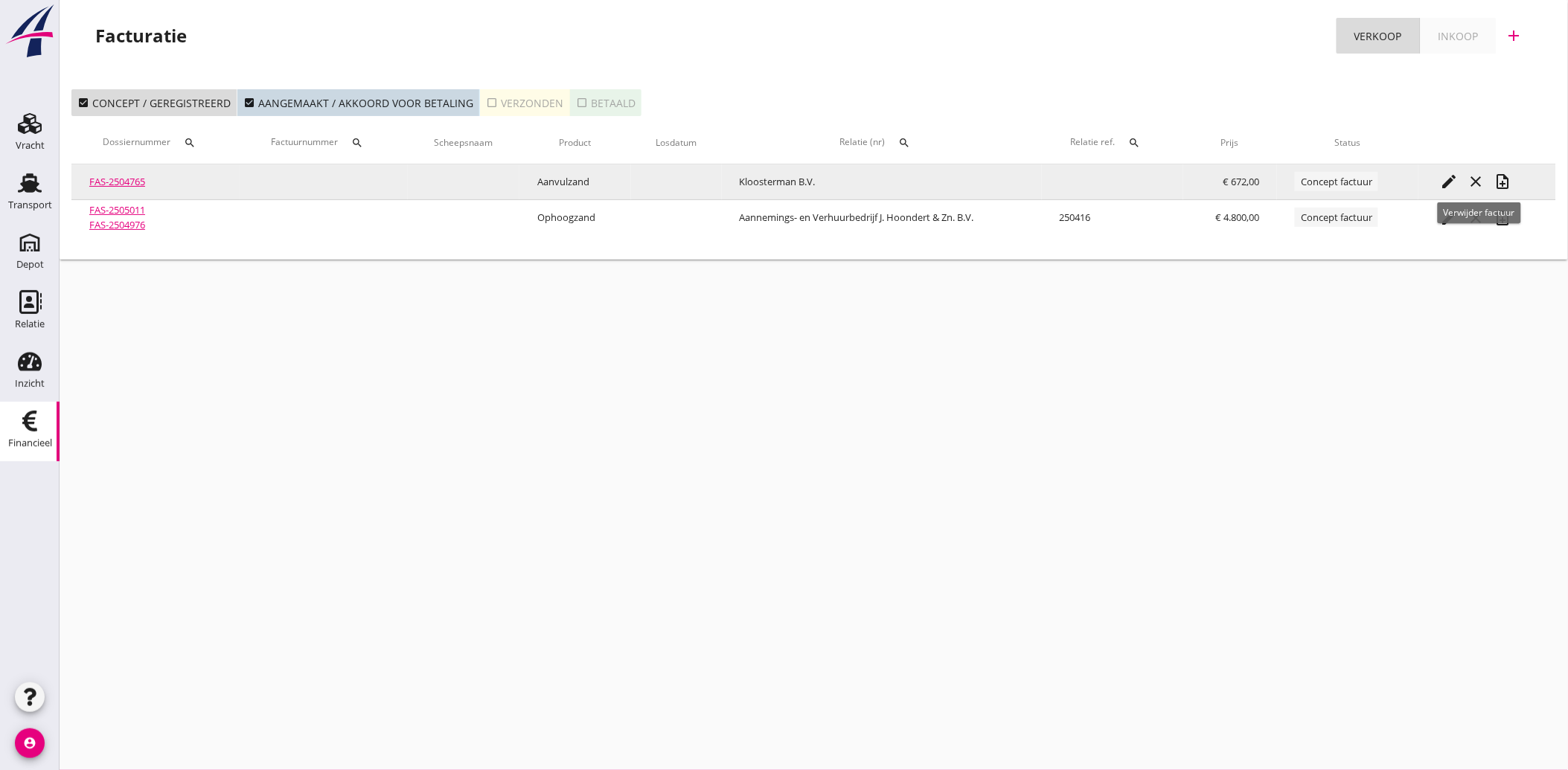
click at [1476, 175] on icon "close" at bounding box center [1476, 182] width 18 height 18
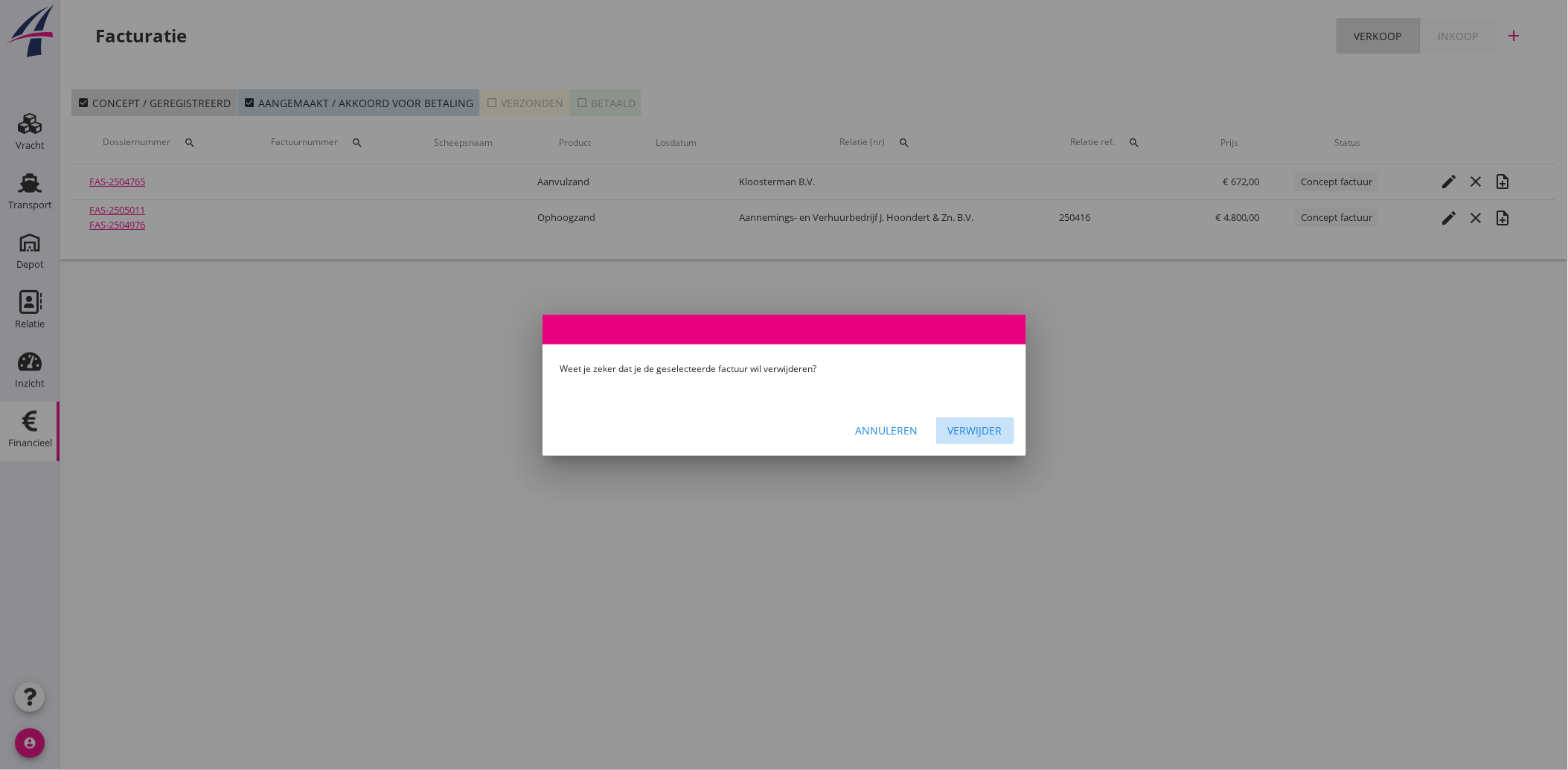
click at [973, 418] on button "Verwijder" at bounding box center [975, 431] width 78 height 27
